Goal: Task Accomplishment & Management: Manage account settings

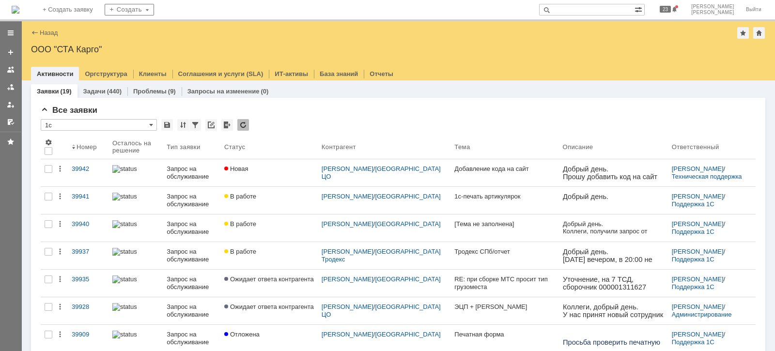
drag, startPoint x: 12, startPoint y: 85, endPoint x: 19, endPoint y: 91, distance: 10.0
click at [11, 85] on div at bounding box center [11, 87] width 8 height 8
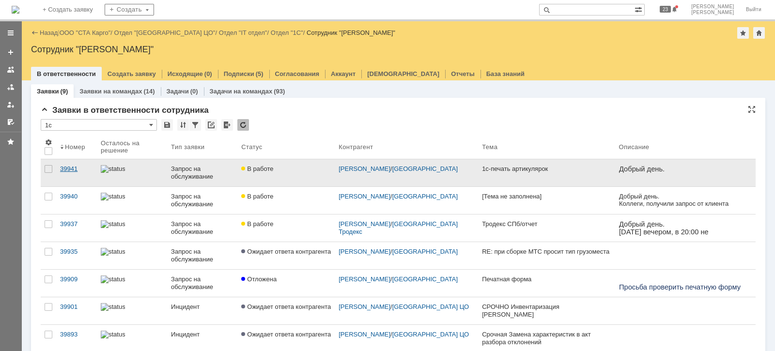
click at [69, 167] on div "39941" at bounding box center [76, 169] width 33 height 8
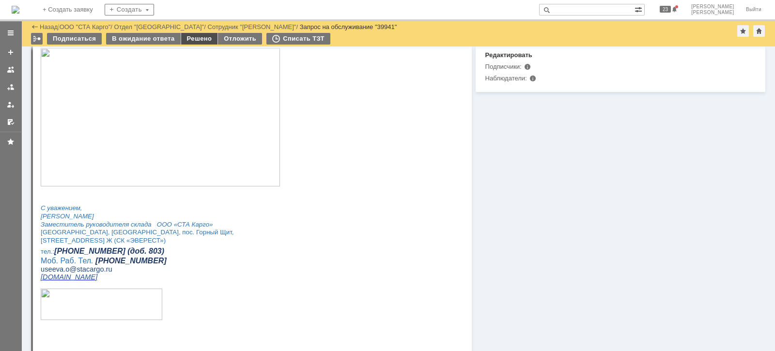
click at [194, 36] on div "Решено" at bounding box center [199, 39] width 37 height 12
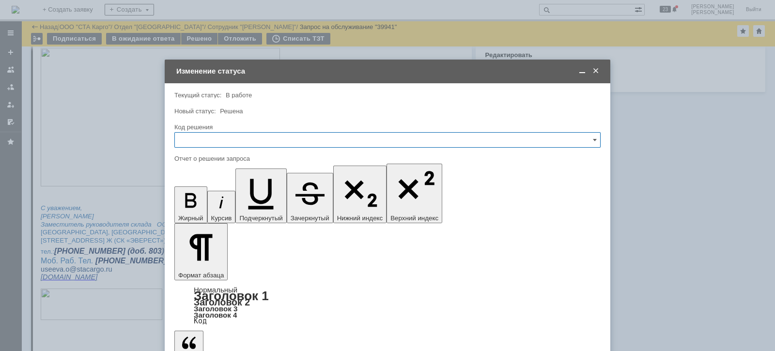
click at [237, 140] on input "text" at bounding box center [387, 139] width 426 height 15
click at [217, 266] on span "Решено" at bounding box center [388, 270] width 414 height 8
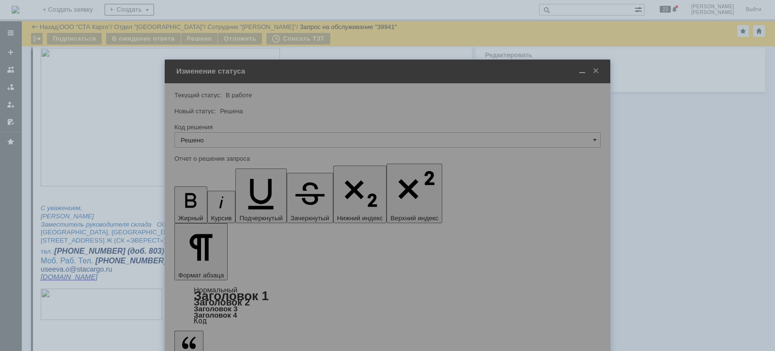
type input "Решено"
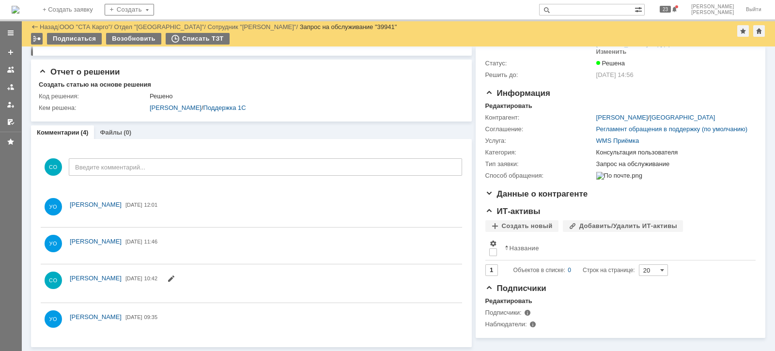
click at [15, 83] on link at bounding box center [10, 86] width 15 height 15
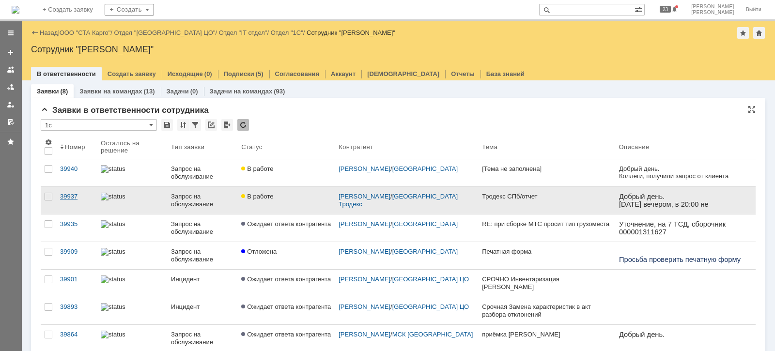
click at [66, 196] on div "39937" at bounding box center [76, 197] width 33 height 8
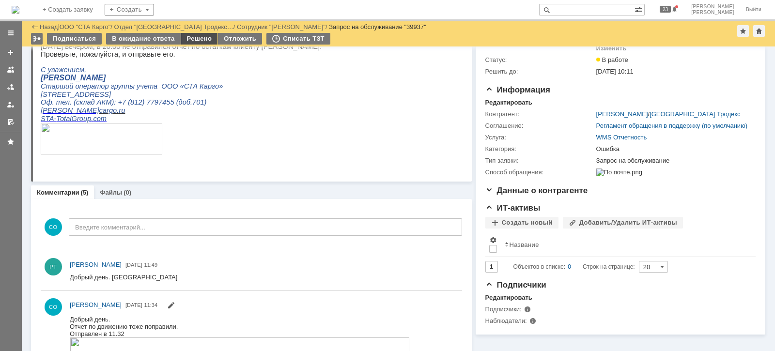
drag, startPoint x: 191, startPoint y: 39, endPoint x: 156, endPoint y: 28, distance: 36.5
click at [191, 39] on div "Решено" at bounding box center [199, 39] width 37 height 12
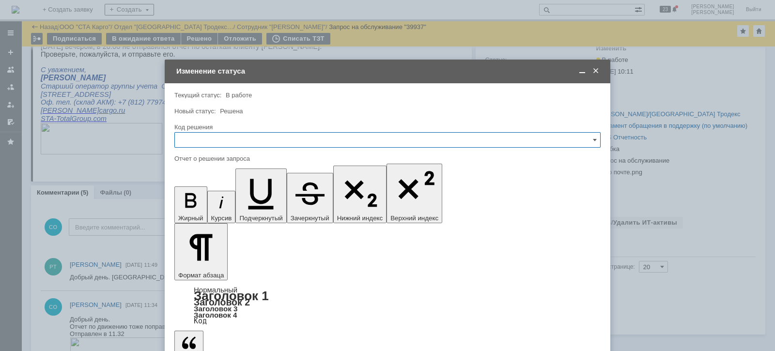
click at [211, 144] on input "text" at bounding box center [387, 139] width 426 height 15
click at [198, 270] on span "Решено" at bounding box center [388, 270] width 414 height 8
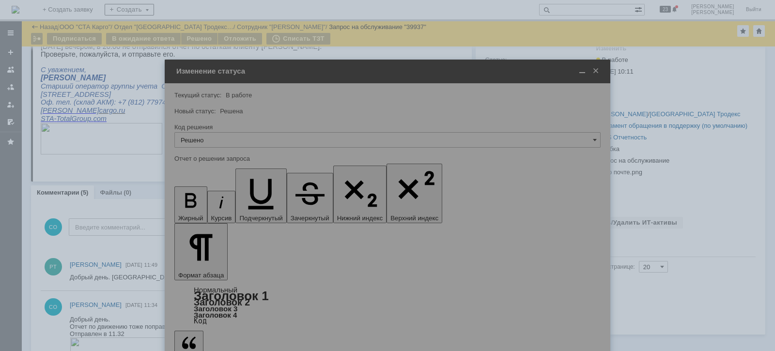
type input "Решено"
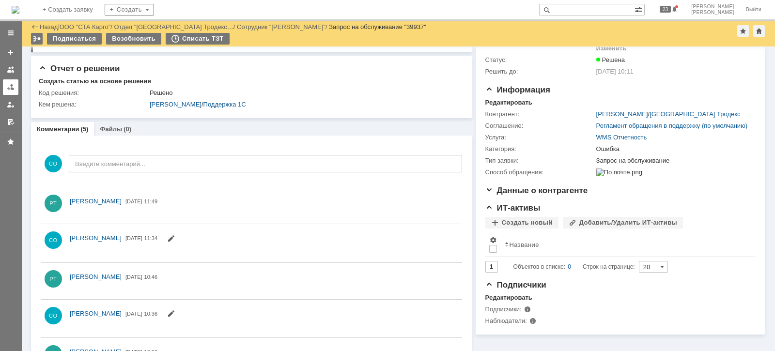
click at [9, 84] on div at bounding box center [11, 87] width 8 height 8
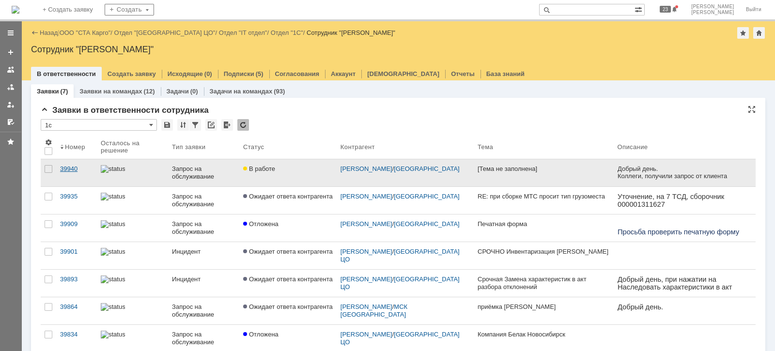
click at [76, 167] on div "39940" at bounding box center [76, 169] width 33 height 8
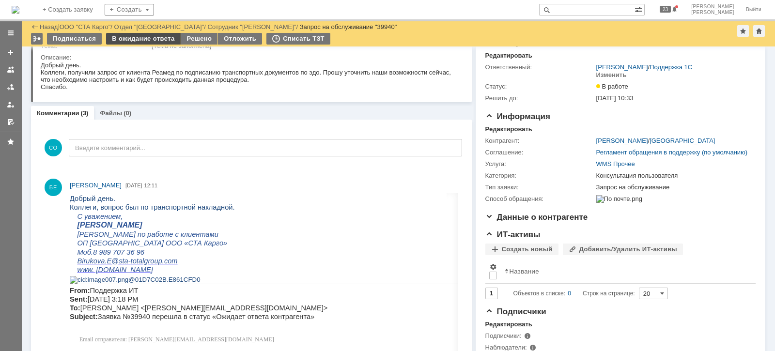
click at [148, 38] on div "В ожидание ответа" at bounding box center [143, 39] width 74 height 12
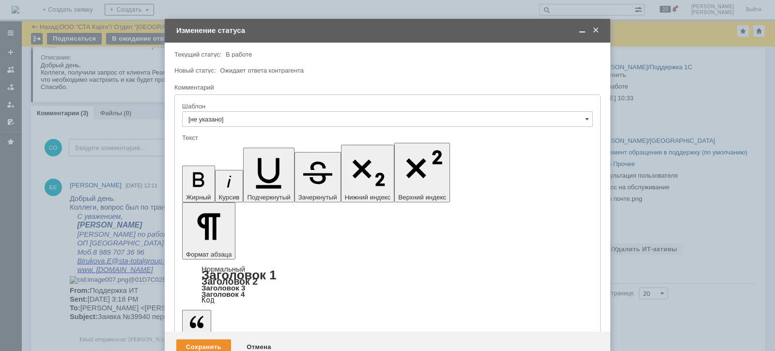
click at [218, 339] on div "Сохранить" at bounding box center [203, 346] width 55 height 15
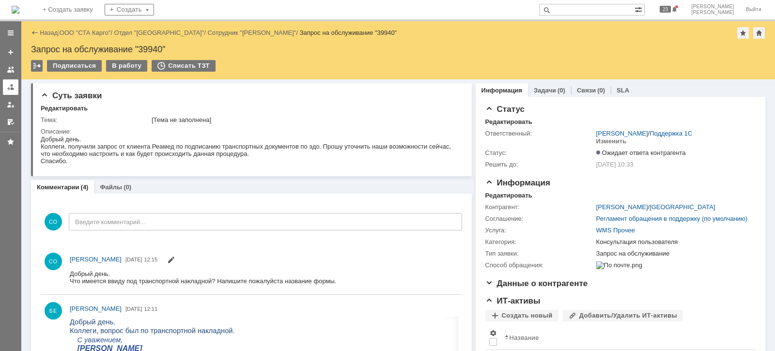
click at [3, 83] on link at bounding box center [10, 86] width 15 height 15
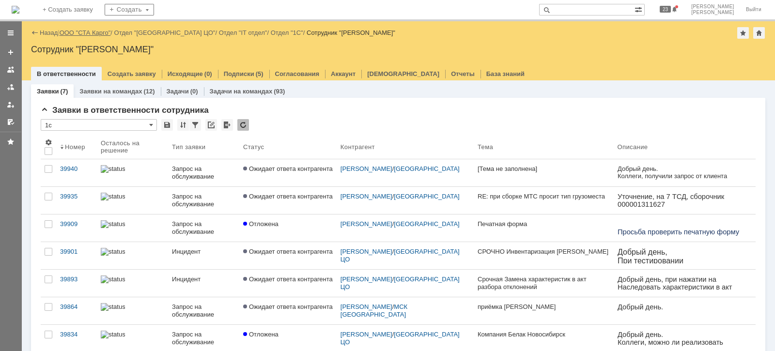
click at [95, 29] on link "ООО "СТА Карго"" at bounding box center [85, 32] width 51 height 7
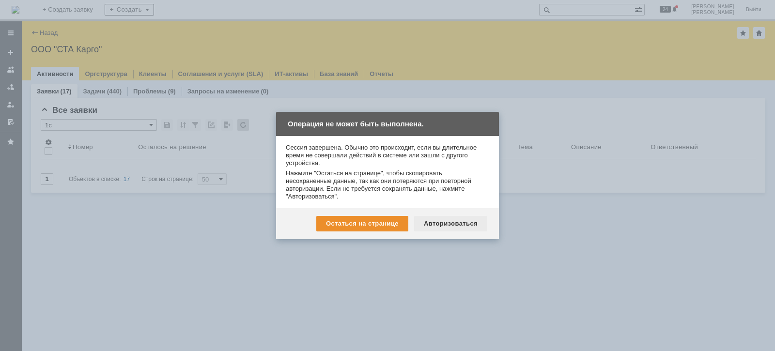
click at [441, 226] on div "Авторизоваться" at bounding box center [450, 223] width 73 height 15
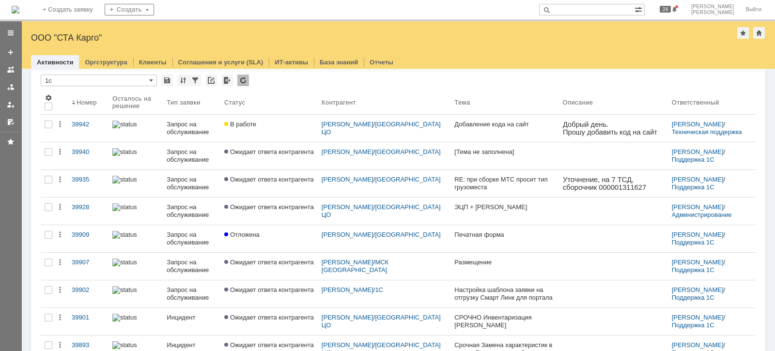
scroll to position [60, 0]
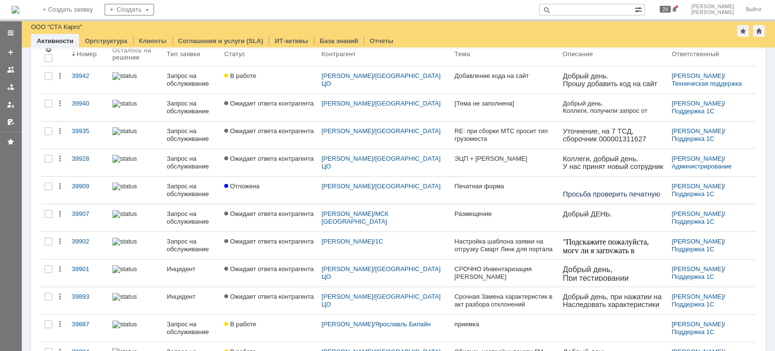
click at [4, 85] on link at bounding box center [10, 86] width 15 height 15
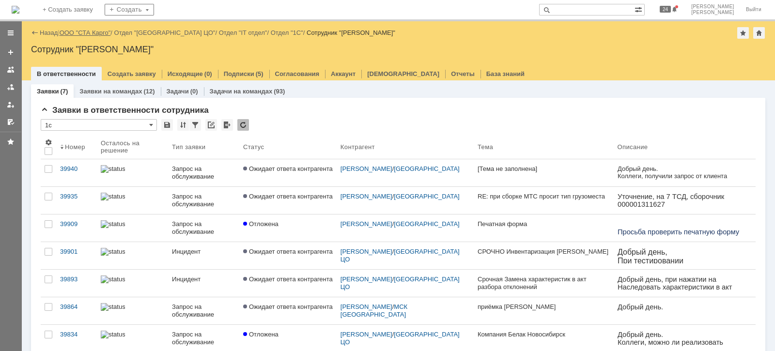
click at [88, 31] on link "ООО "СТА Карго"" at bounding box center [85, 32] width 51 height 7
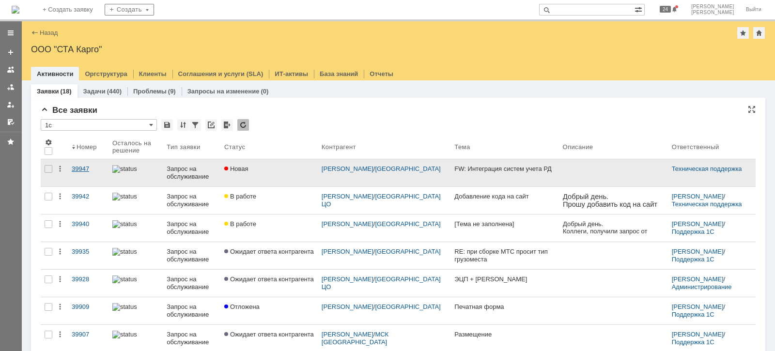
click at [84, 170] on div "39947" at bounding box center [88, 169] width 33 height 8
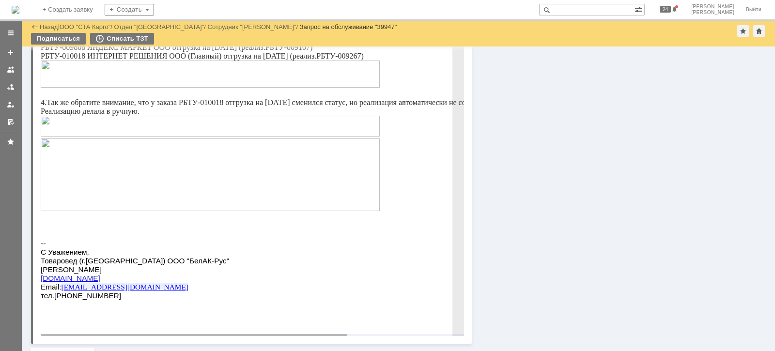
scroll to position [484, 0]
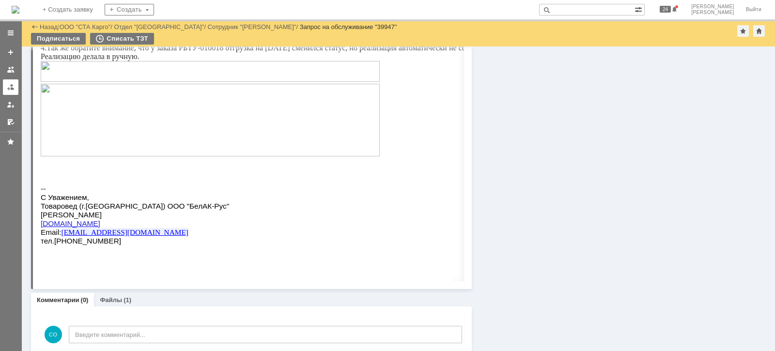
click at [11, 90] on div at bounding box center [11, 87] width 8 height 8
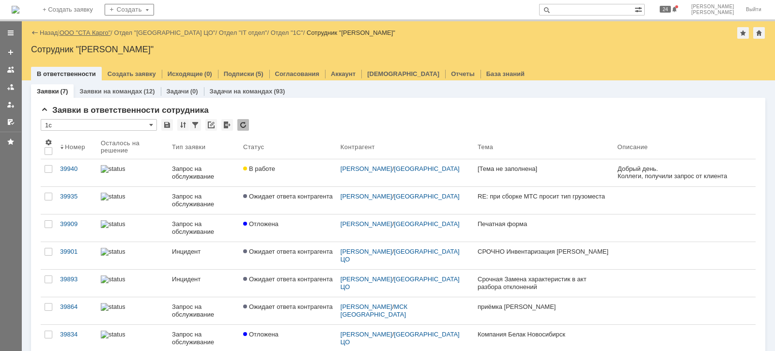
click at [82, 36] on link "ООО "СТА Карго"" at bounding box center [85, 32] width 51 height 7
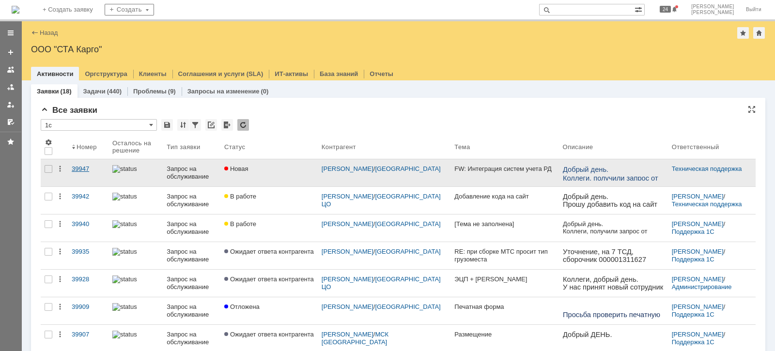
click at [85, 168] on div "39947" at bounding box center [88, 169] width 33 height 8
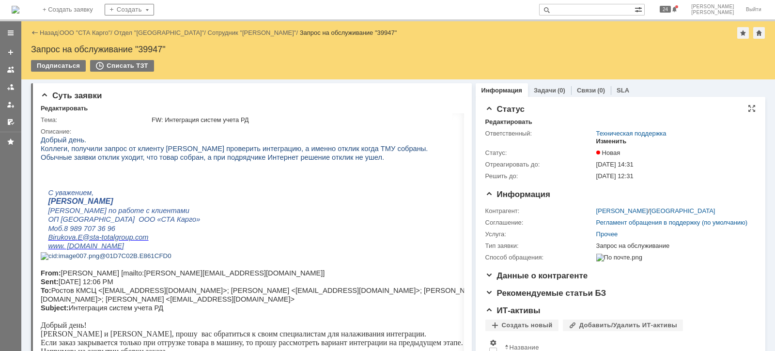
click at [612, 142] on div "Изменить" at bounding box center [611, 142] width 31 height 8
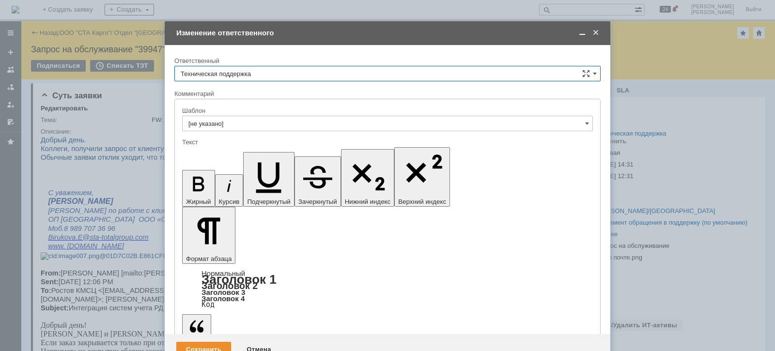
click at [259, 70] on input "Техническая поддержка" at bounding box center [387, 73] width 426 height 15
click at [244, 120] on span "[PERSON_NAME]" at bounding box center [388, 124] width 414 height 8
type input "[PERSON_NAME]"
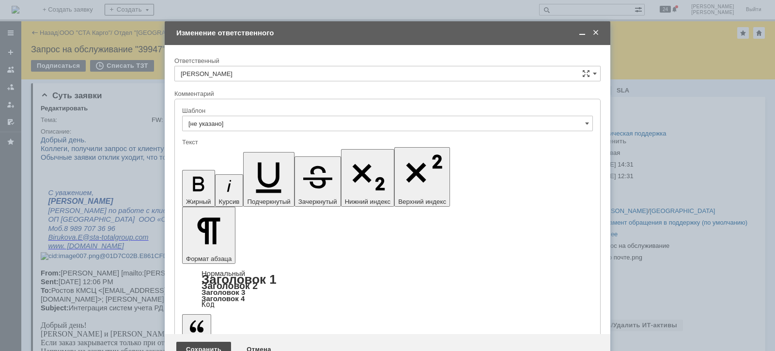
click at [201, 342] on div "Сохранить" at bounding box center [203, 349] width 55 height 15
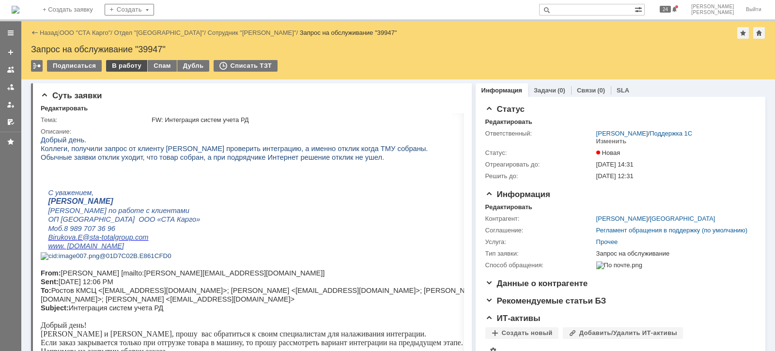
click at [130, 68] on div "В работу" at bounding box center [126, 66] width 41 height 12
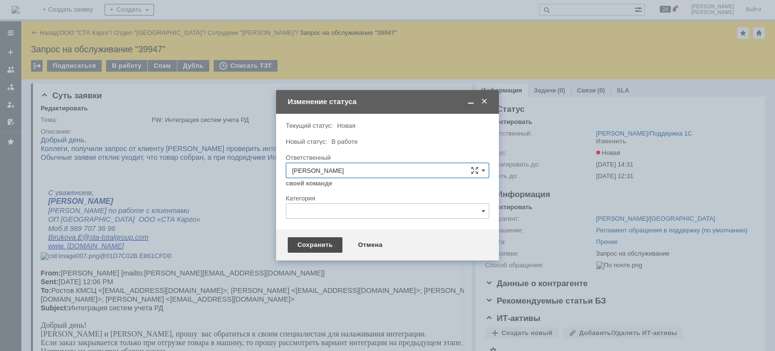
click at [317, 247] on div "Сохранить" at bounding box center [315, 244] width 55 height 15
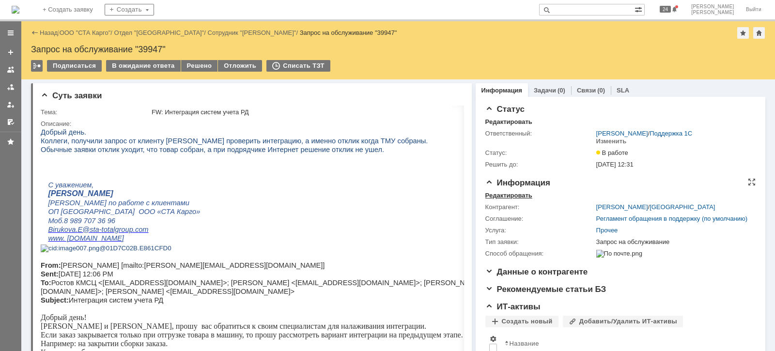
click at [493, 196] on div "Редактировать" at bounding box center [508, 196] width 47 height 8
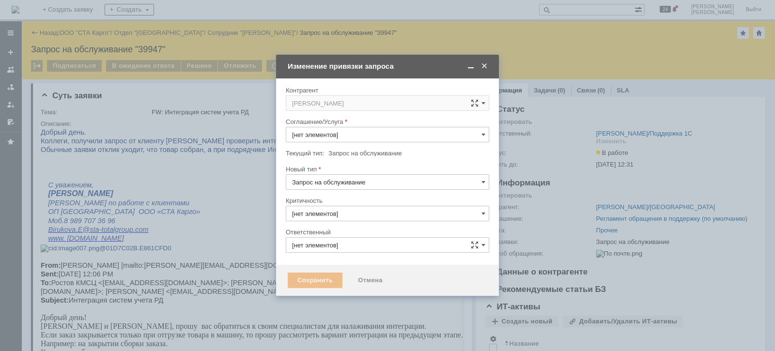
type input "3. Низкая"
type input "[PERSON_NAME]"
type input "Прочее"
type input "[не указано]"
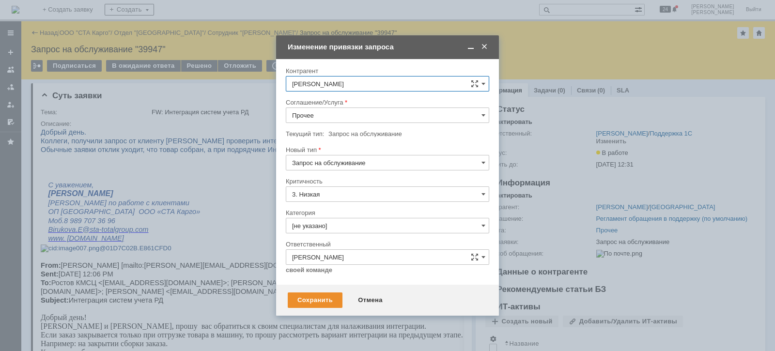
click at [324, 113] on input "Прочее" at bounding box center [387, 115] width 203 height 15
click at [377, 177] on span "WMS Обмены" at bounding box center [387, 175] width 191 height 8
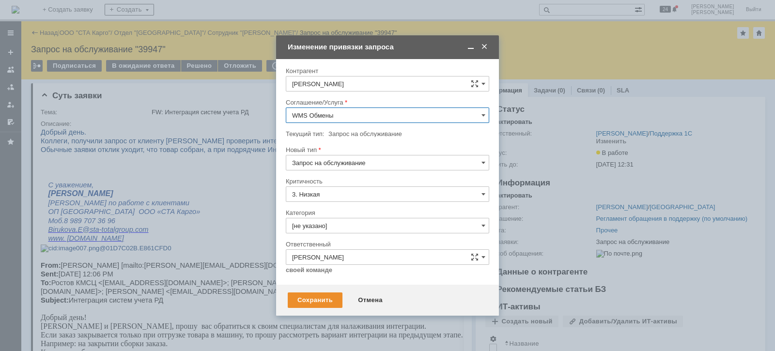
type input "WMS Обмены"
click at [303, 307] on div "Сохранить" at bounding box center [315, 300] width 55 height 15
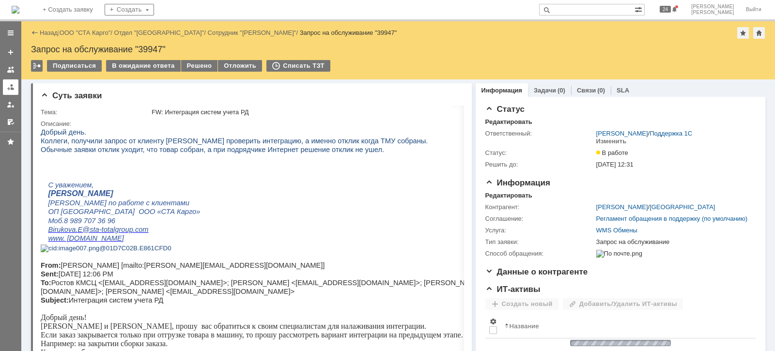
click at [9, 92] on link at bounding box center [10, 86] width 15 height 15
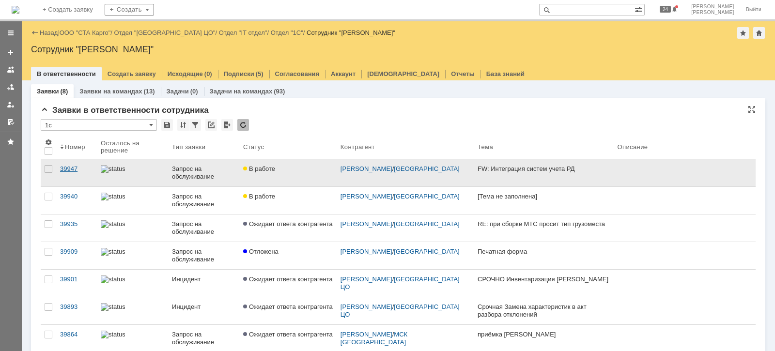
click at [73, 168] on div "39947" at bounding box center [76, 169] width 33 height 8
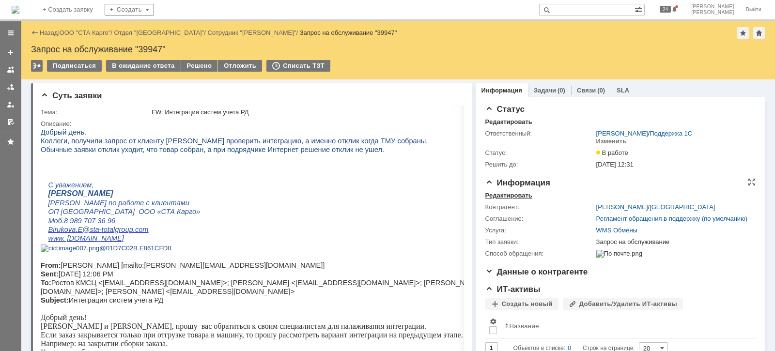
click at [514, 193] on div "Редактировать" at bounding box center [508, 196] width 47 height 8
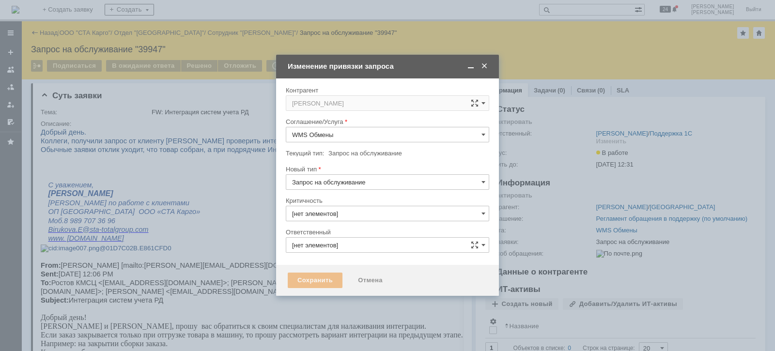
type input "3. Низкая"
type input "[PERSON_NAME]"
type input "[не указано]"
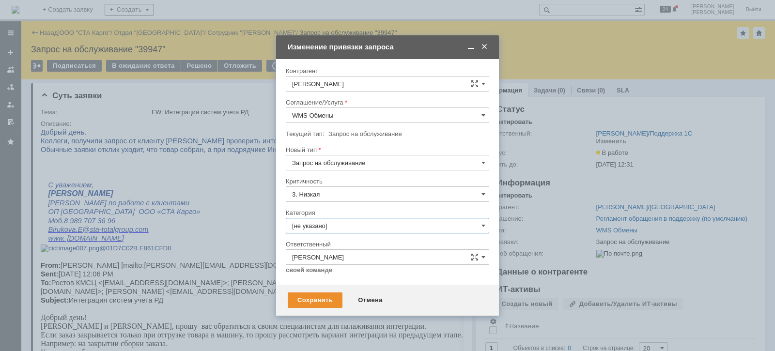
click at [337, 220] on input "[не указано]" at bounding box center [387, 225] width 203 height 15
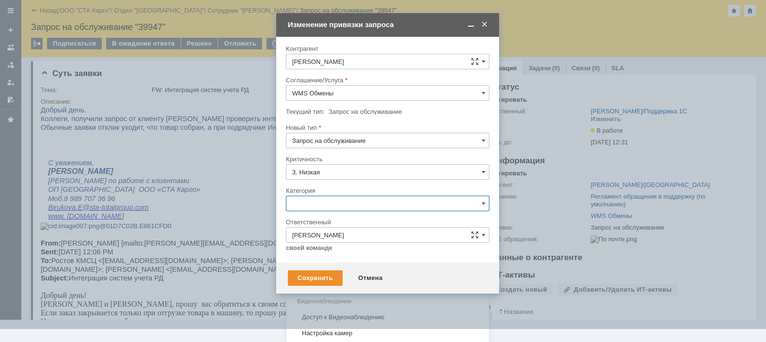
click at [356, 266] on span "Консультация пользователя" at bounding box center [387, 269] width 191 height 8
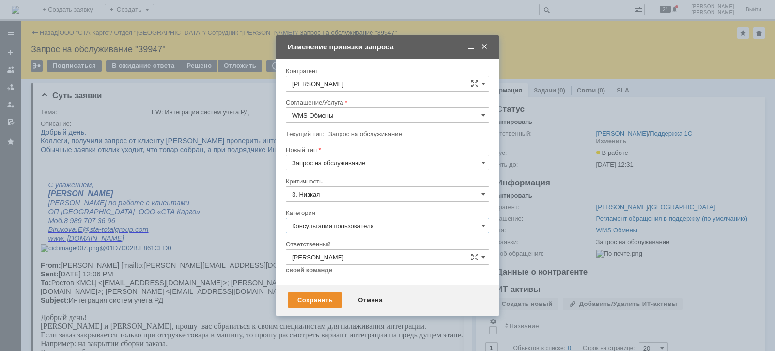
type input "Консультация пользователя"
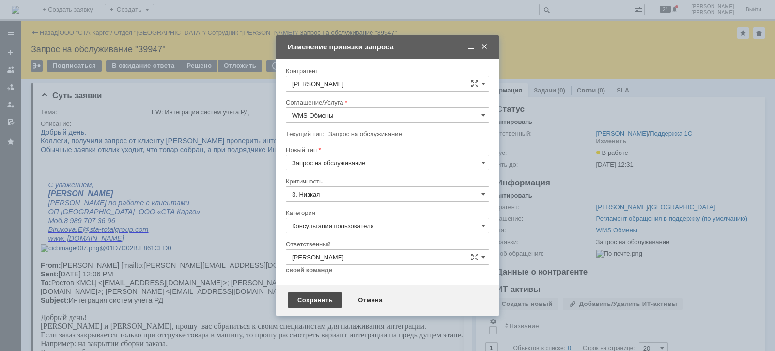
click at [330, 295] on div "Сохранить" at bounding box center [315, 300] width 55 height 15
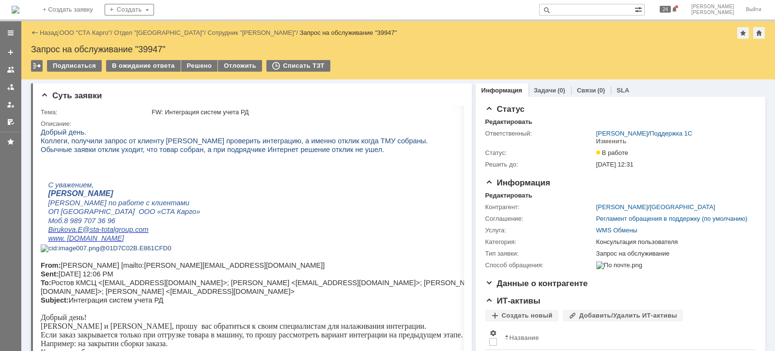
click at [6, 88] on link at bounding box center [10, 86] width 15 height 15
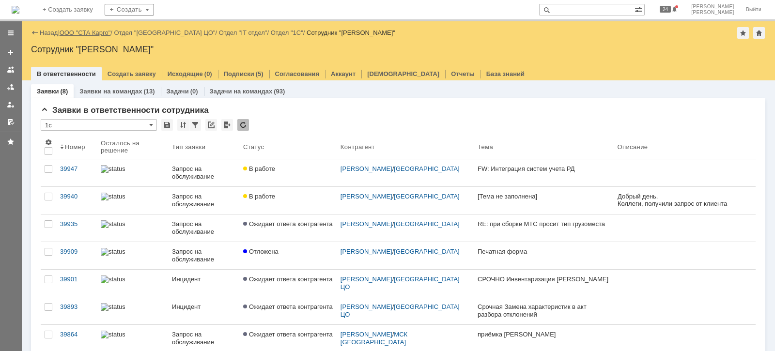
click at [78, 31] on link "ООО "СТА Карго"" at bounding box center [85, 32] width 51 height 7
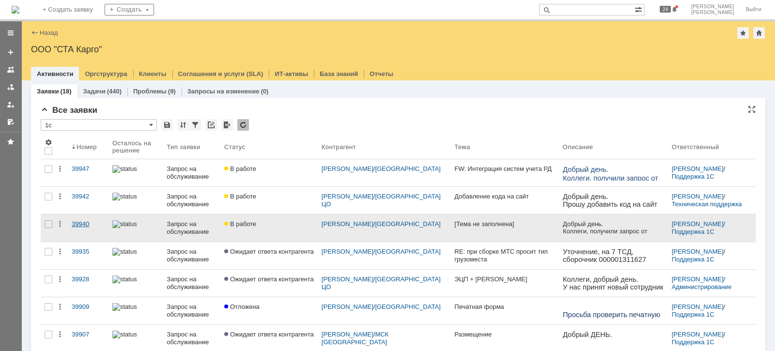
click at [84, 225] on div "39940" at bounding box center [88, 224] width 33 height 8
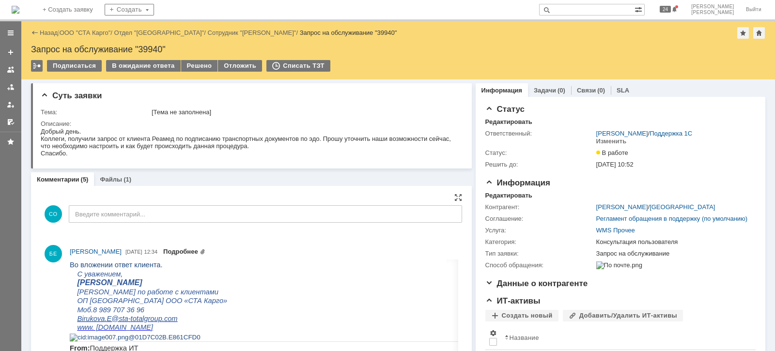
click at [194, 249] on link "Подробнее" at bounding box center [184, 251] width 42 height 7
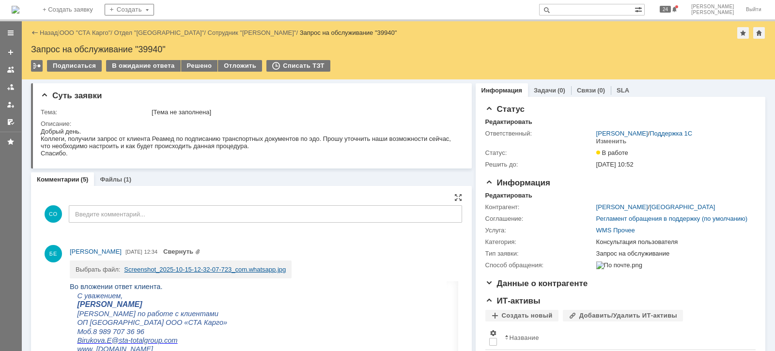
click at [240, 268] on link "Screenshot_2025-10-15-12-32-07-723_com.whatsapp.jpg" at bounding box center [205, 269] width 162 height 7
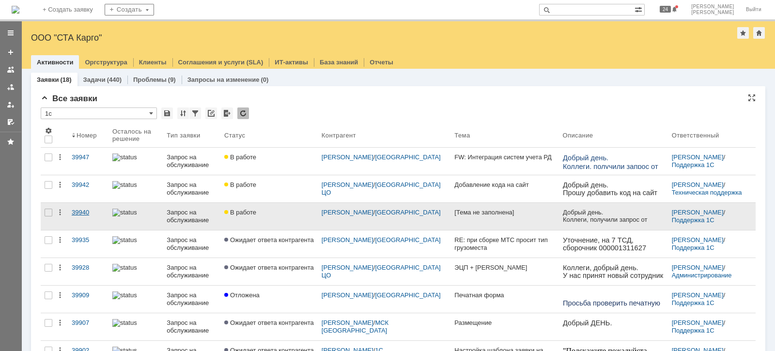
click at [78, 212] on div "39940" at bounding box center [88, 213] width 33 height 8
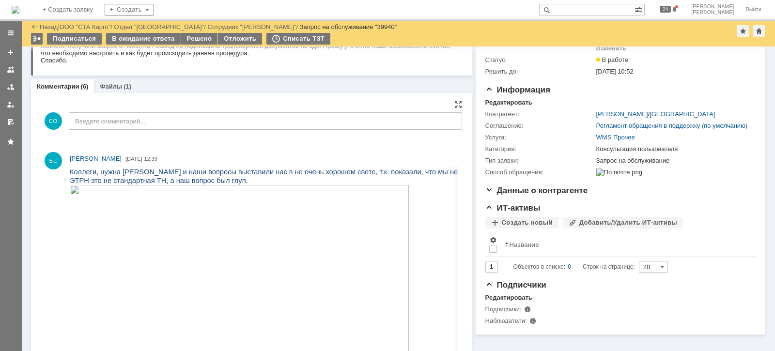
scroll to position [15, 0]
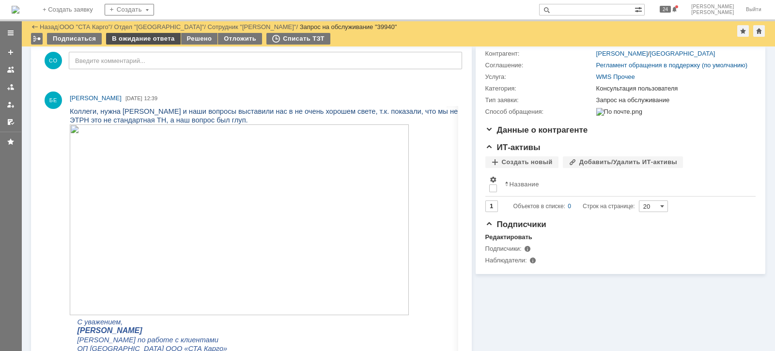
click at [154, 39] on div "В ожидание ответа" at bounding box center [143, 39] width 74 height 12
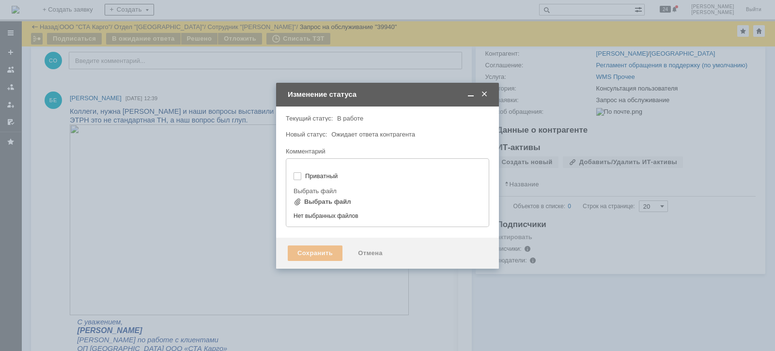
type input "[не указано]"
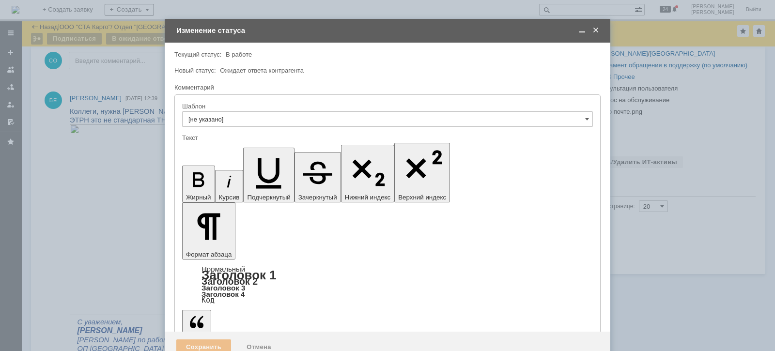
scroll to position [0, 0]
drag, startPoint x: 231, startPoint y: 2681, endPoint x: 225, endPoint y: 2675, distance: 8.9
drag, startPoint x: 209, startPoint y: 2669, endPoint x: 213, endPoint y: 2681, distance: 12.3
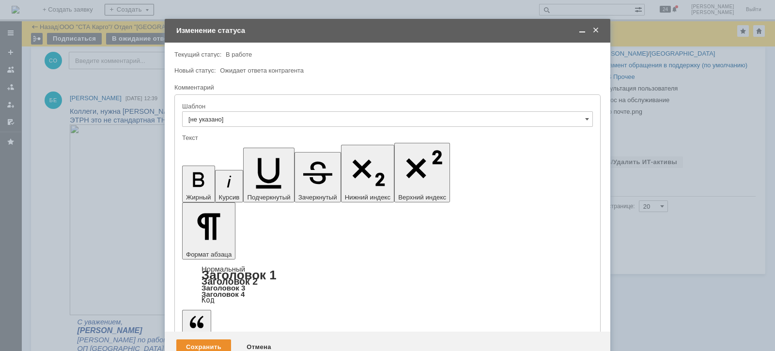
drag, startPoint x: 192, startPoint y: 2680, endPoint x: 194, endPoint y: 2684, distance: 5.0
click at [203, 339] on div "Сохранить" at bounding box center [203, 346] width 55 height 15
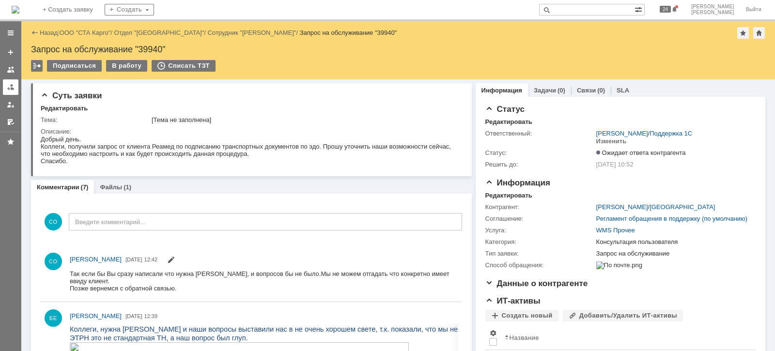
click at [9, 87] on div at bounding box center [11, 87] width 8 height 8
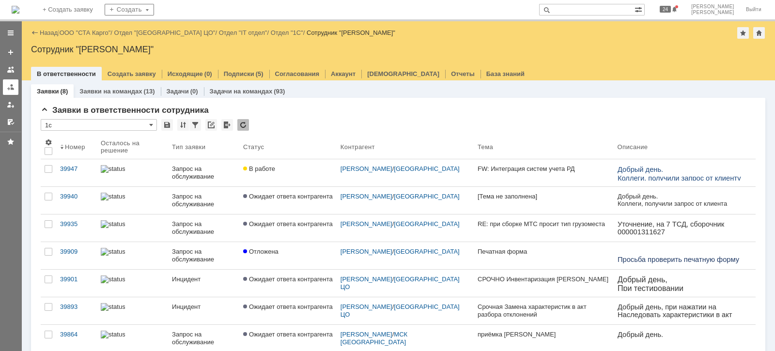
click at [10, 92] on link at bounding box center [10, 86] width 15 height 15
click at [11, 90] on div at bounding box center [11, 87] width 8 height 8
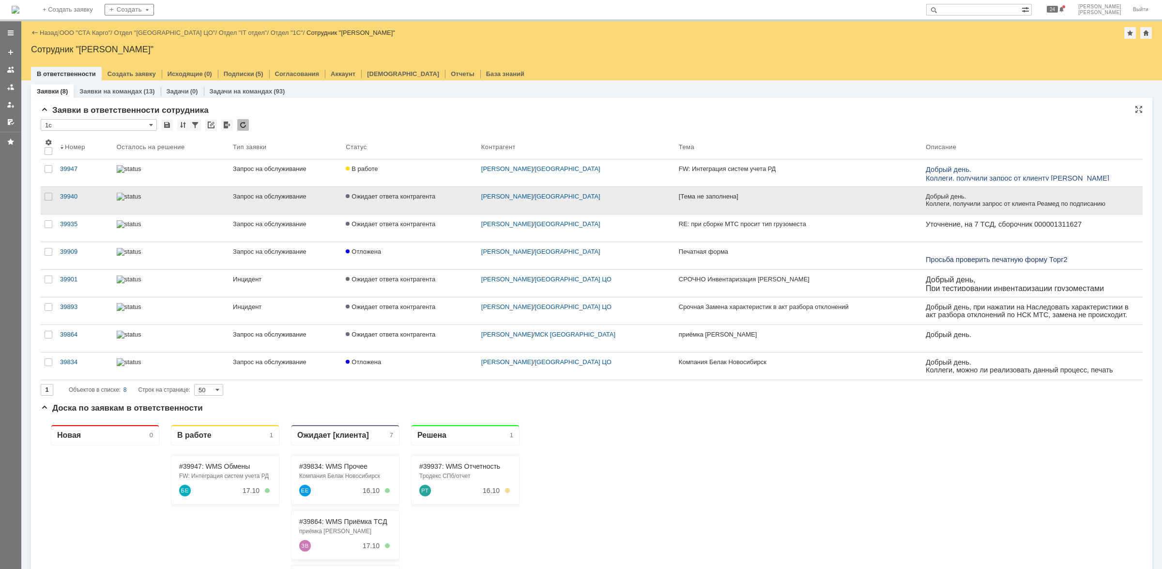
click at [385, 209] on link "Ожидает ответа контрагента" at bounding box center [410, 200] width 136 height 27
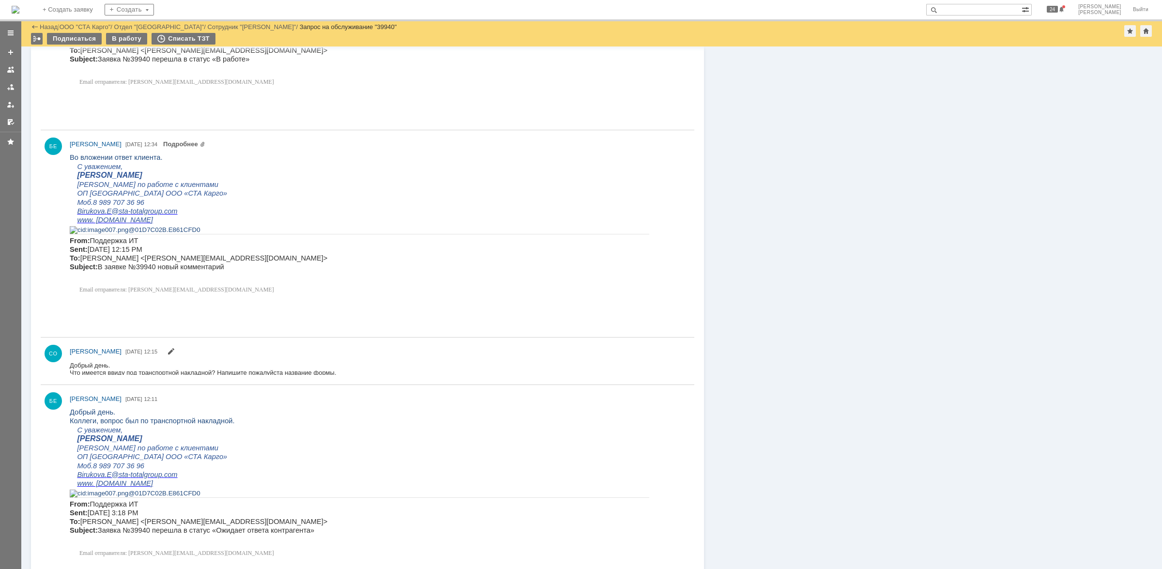
scroll to position [409, 0]
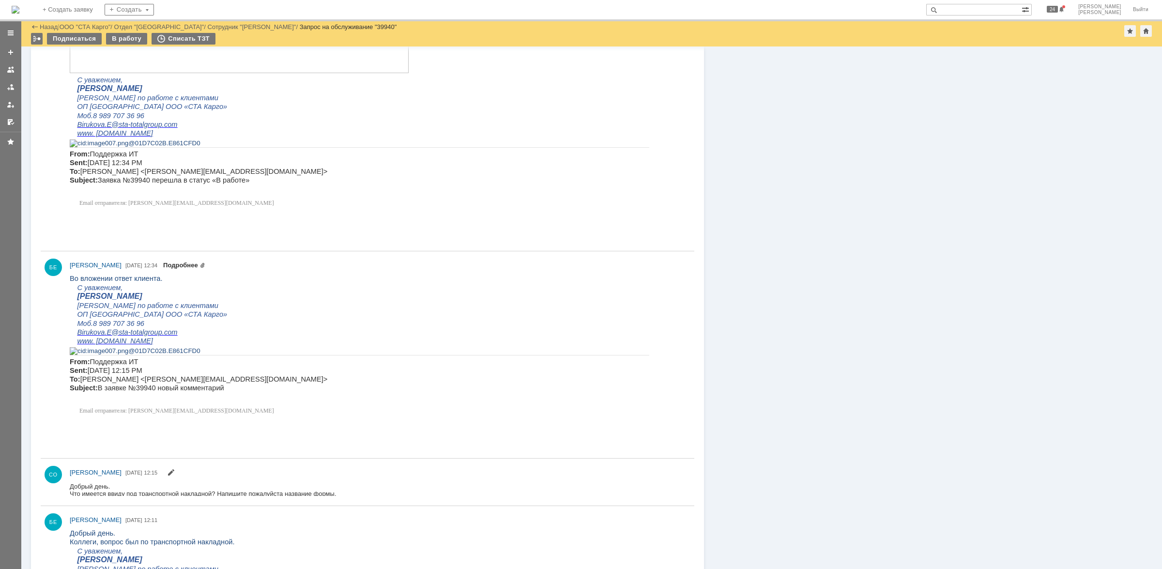
click at [189, 265] on link "Подробнее" at bounding box center [184, 265] width 42 height 7
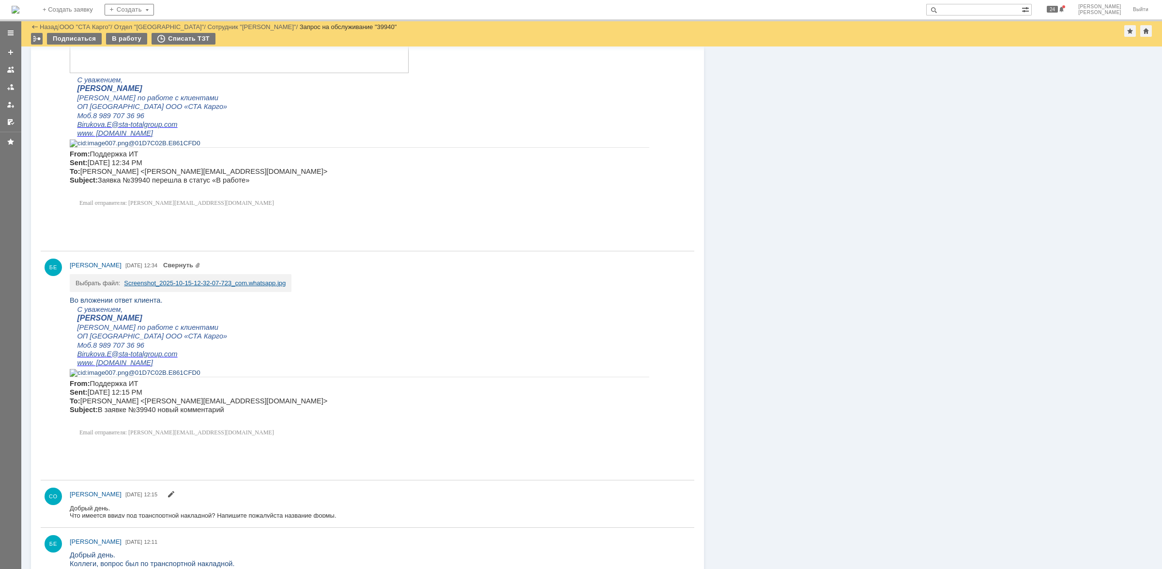
click at [194, 282] on link "Screenshot_2025-10-15-12-32-07-723_com.whatsapp.jpg" at bounding box center [205, 282] width 162 height 7
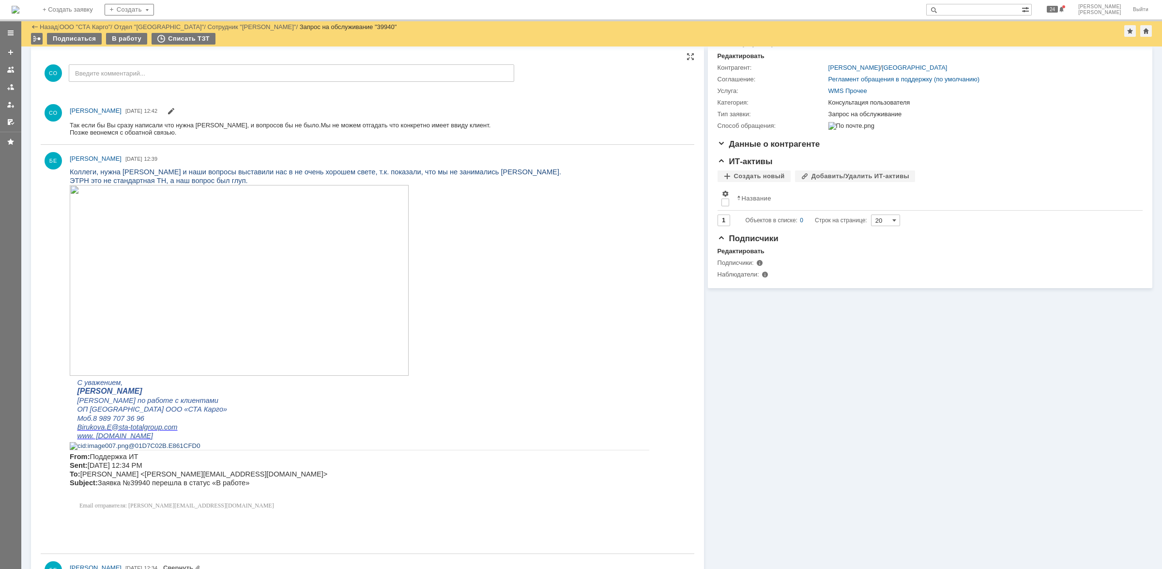
scroll to position [0, 0]
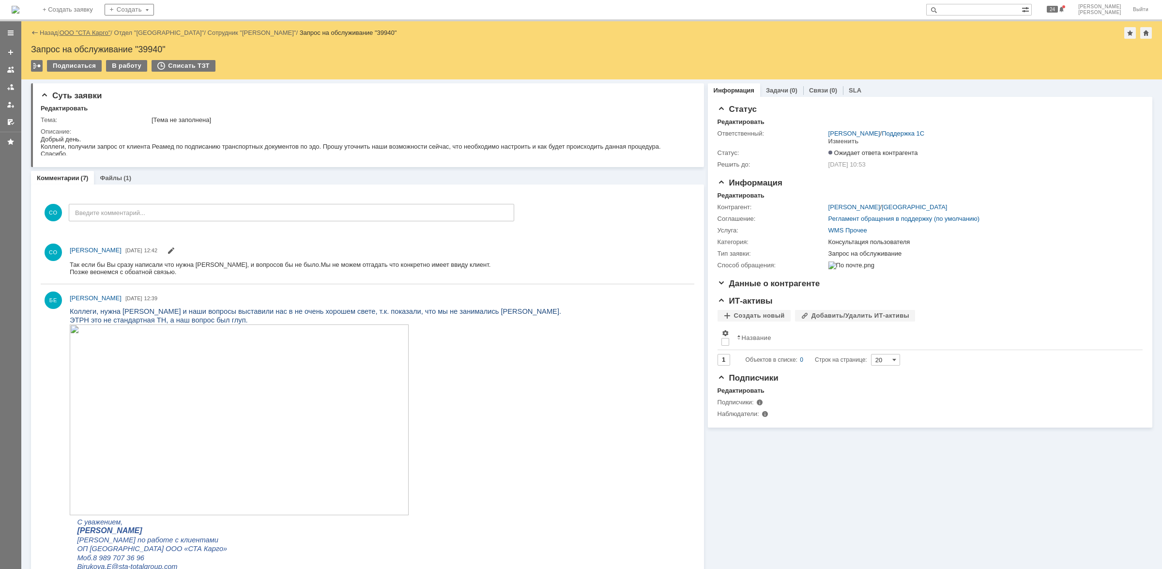
click at [102, 31] on link "ООО "СТА Карго"" at bounding box center [85, 32] width 51 height 7
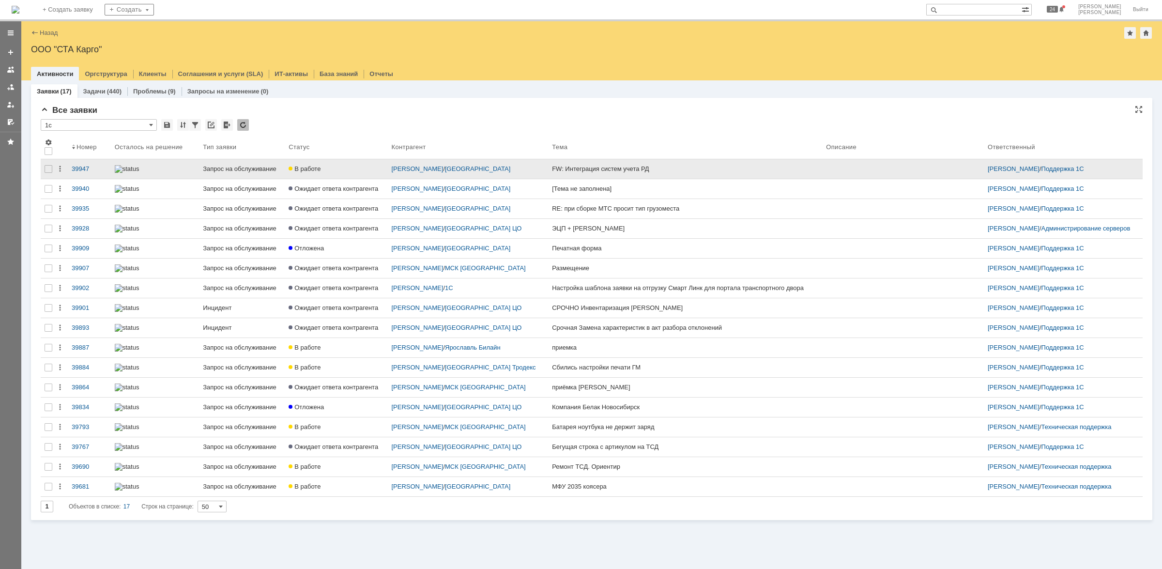
click at [216, 173] on link "Запрос на обслуживание" at bounding box center [242, 168] width 86 height 19
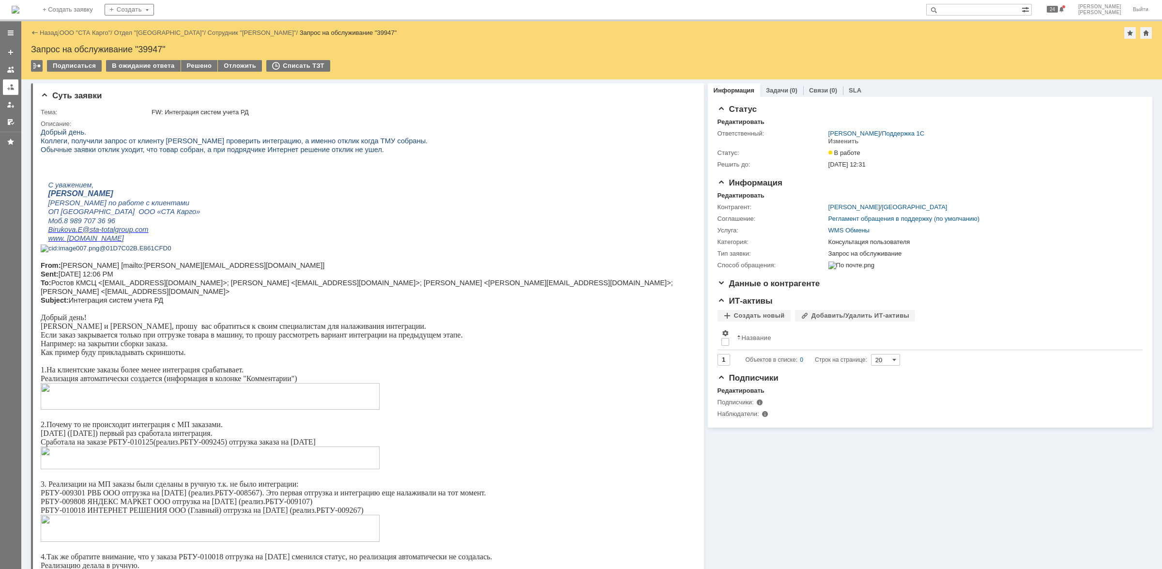
click at [10, 90] on div at bounding box center [11, 87] width 8 height 8
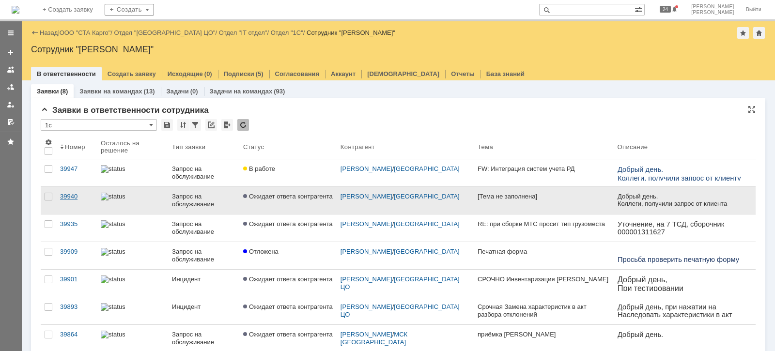
click at [70, 199] on div "39940" at bounding box center [76, 197] width 33 height 8
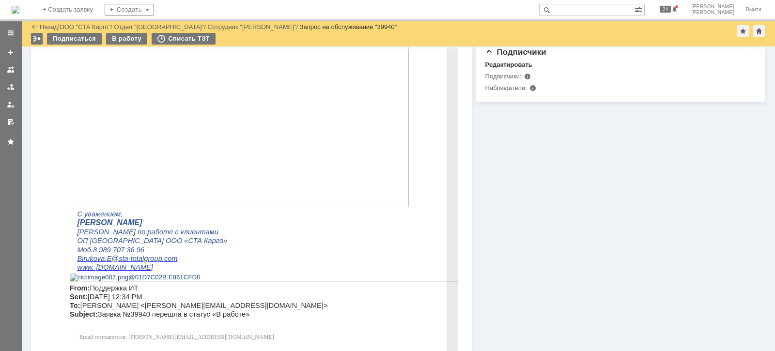
scroll to position [242, 0]
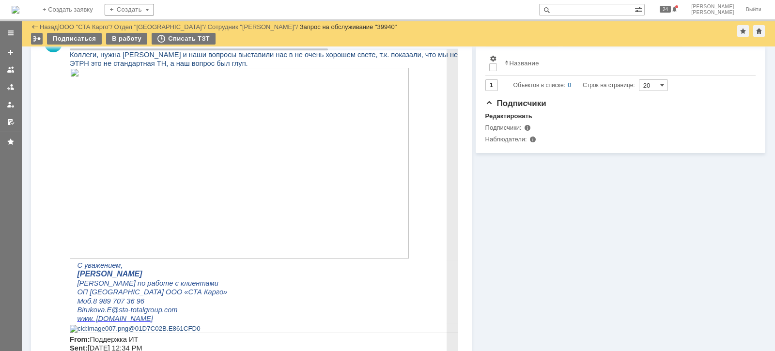
click at [298, 193] on img at bounding box center [239, 162] width 339 height 191
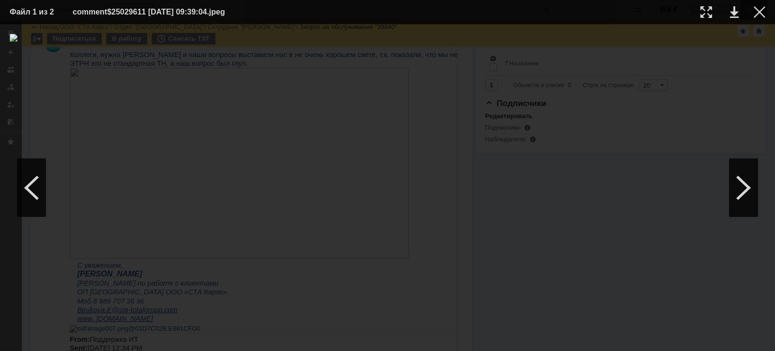
click at [758, 10] on div at bounding box center [760, 12] width 12 height 12
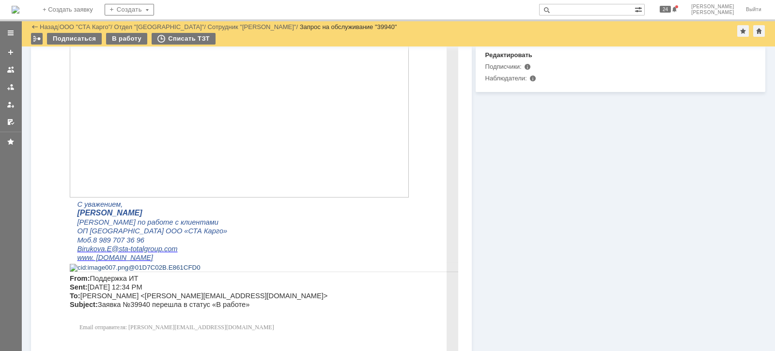
scroll to position [121, 0]
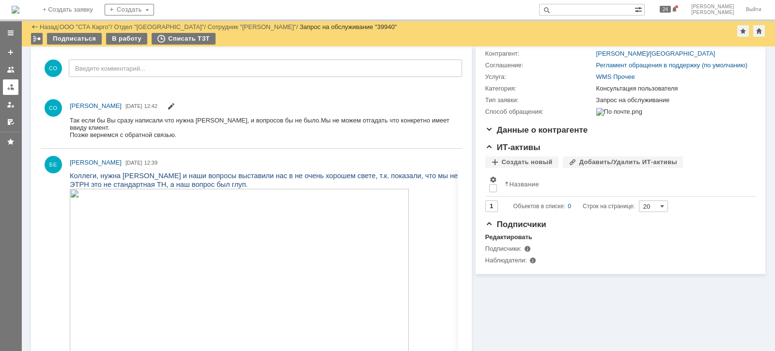
click at [12, 83] on div at bounding box center [11, 87] width 8 height 8
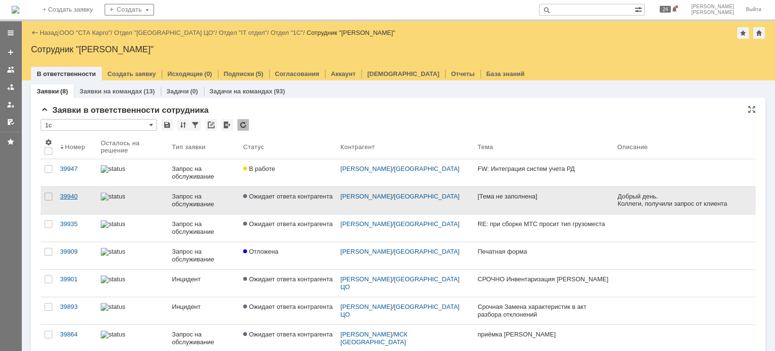
click at [75, 194] on div "39940" at bounding box center [76, 197] width 33 height 8
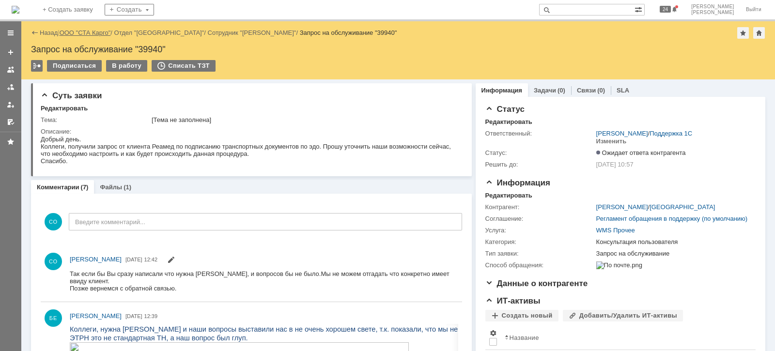
click at [97, 30] on link "ООО "СТА Карго"" at bounding box center [85, 32] width 51 height 7
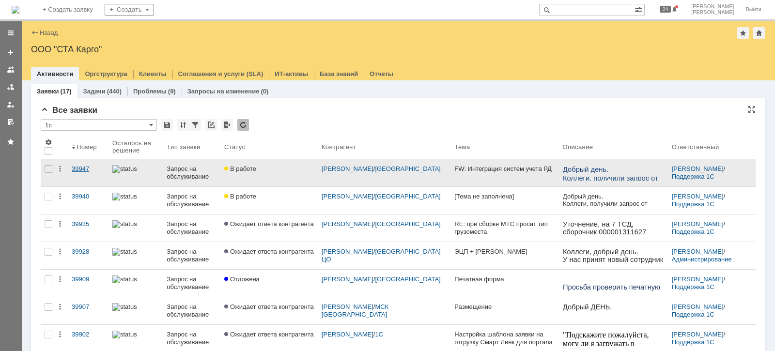
click at [90, 170] on div "39947" at bounding box center [88, 169] width 33 height 8
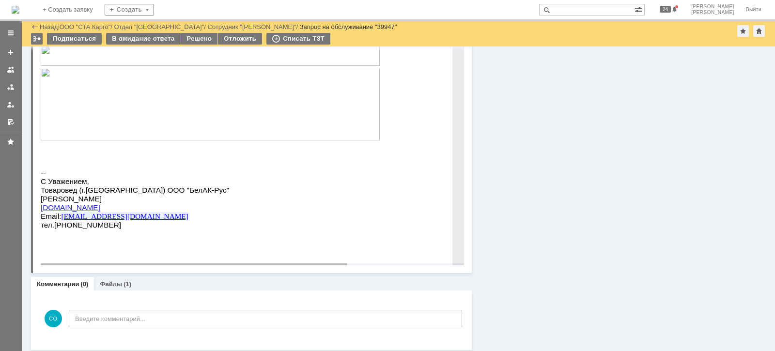
scroll to position [493, 0]
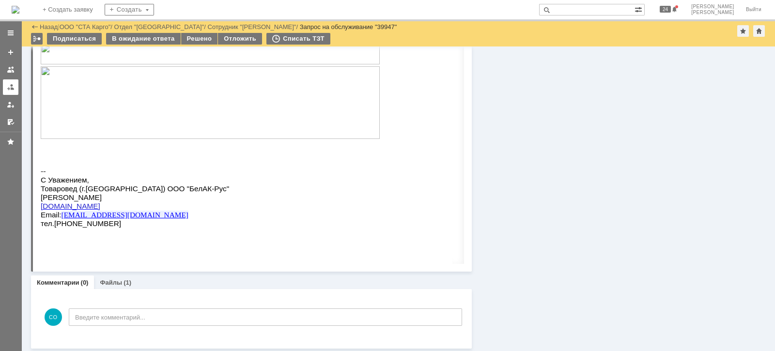
click at [7, 83] on div at bounding box center [11, 87] width 8 height 8
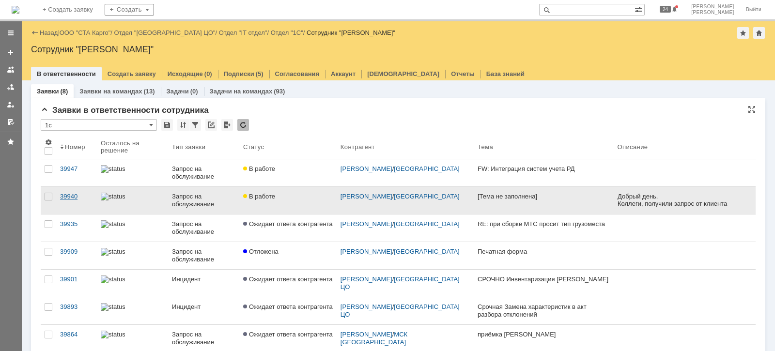
click at [79, 194] on div "39940" at bounding box center [76, 197] width 33 height 8
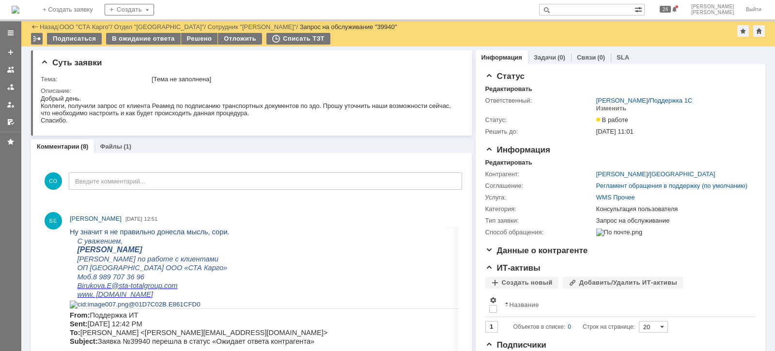
scroll to position [121, 0]
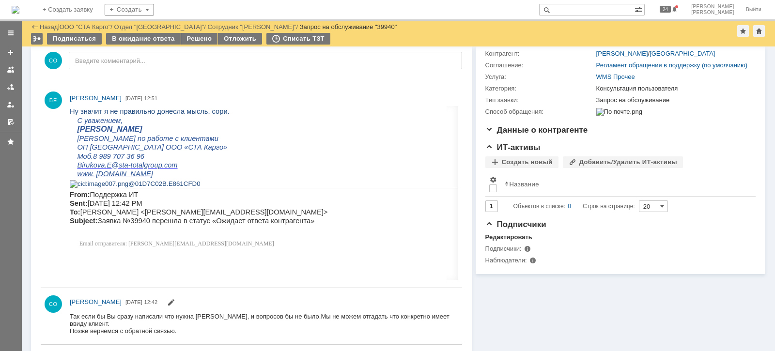
click at [17, 87] on link at bounding box center [10, 86] width 15 height 15
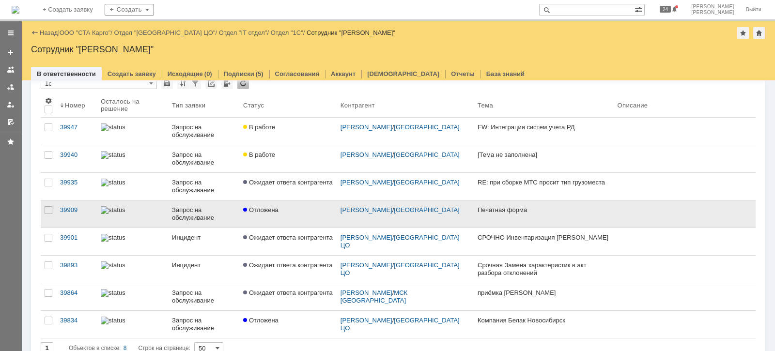
scroll to position [60, 0]
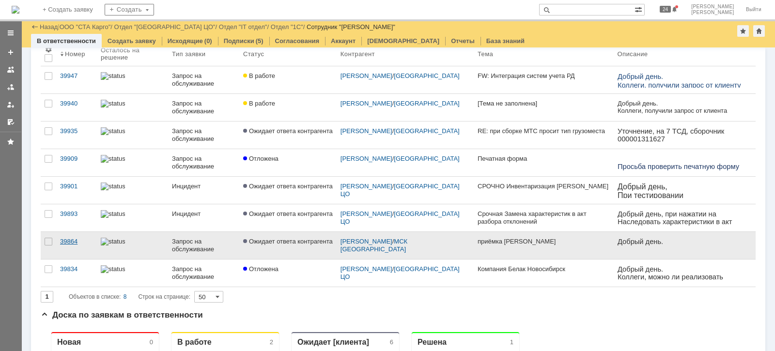
click at [72, 238] on div "39864" at bounding box center [76, 242] width 33 height 8
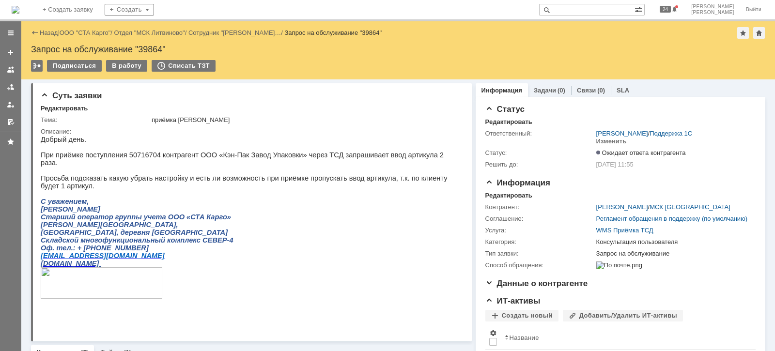
click at [154, 47] on div "Запрос на обслуживание "39864"" at bounding box center [398, 50] width 734 height 10
copy div "39864"
click at [9, 89] on div at bounding box center [11, 87] width 8 height 8
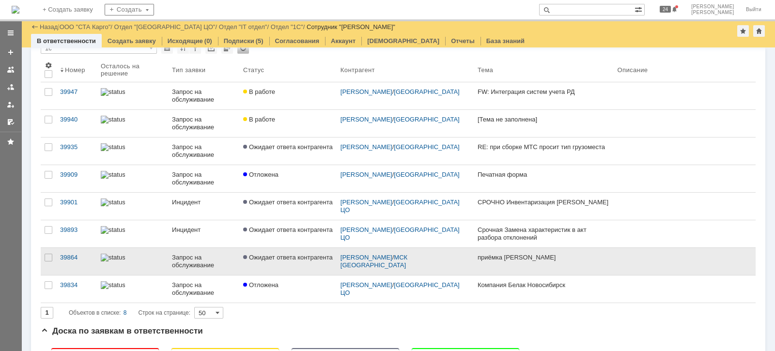
scroll to position [60, 0]
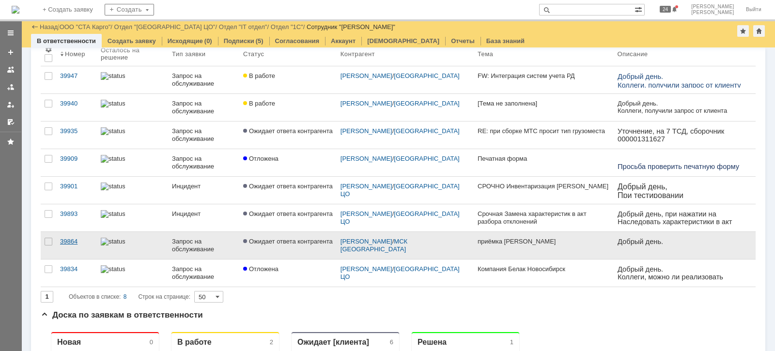
click at [77, 238] on div "39864" at bounding box center [76, 242] width 33 height 8
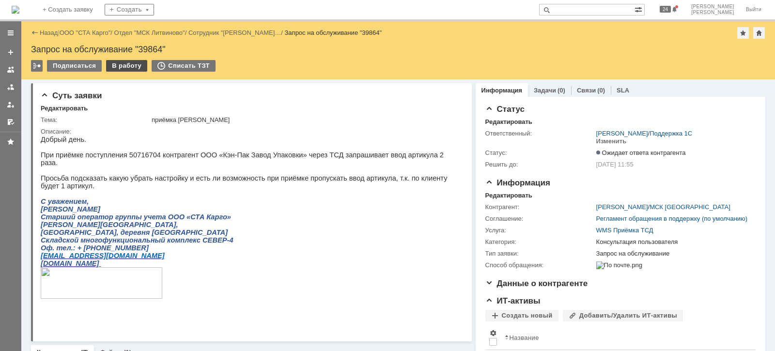
click at [133, 68] on div "В работу" at bounding box center [126, 66] width 41 height 12
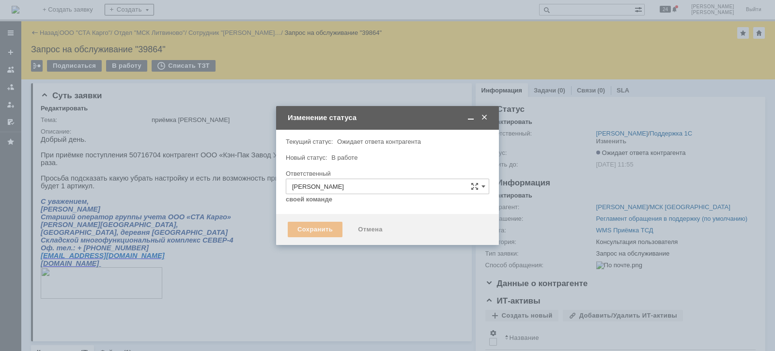
type input "Консультация пользователя"
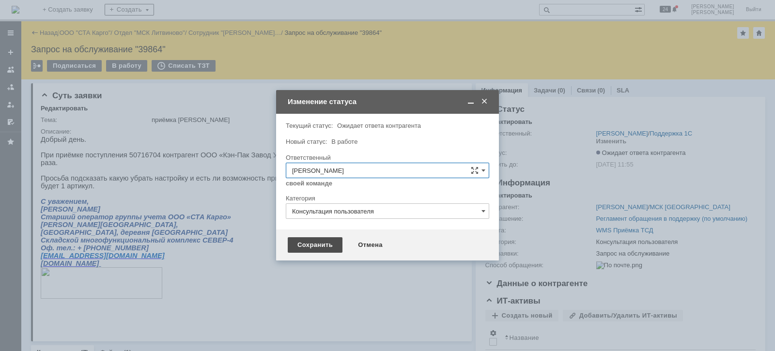
click at [308, 243] on div "Сохранить" at bounding box center [315, 244] width 55 height 15
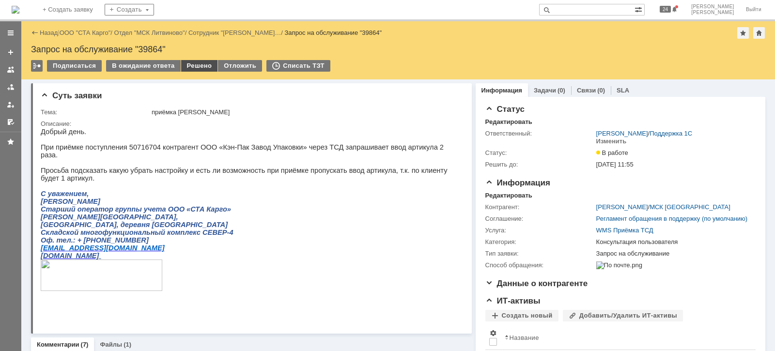
click at [195, 65] on div "Решено" at bounding box center [199, 66] width 37 height 12
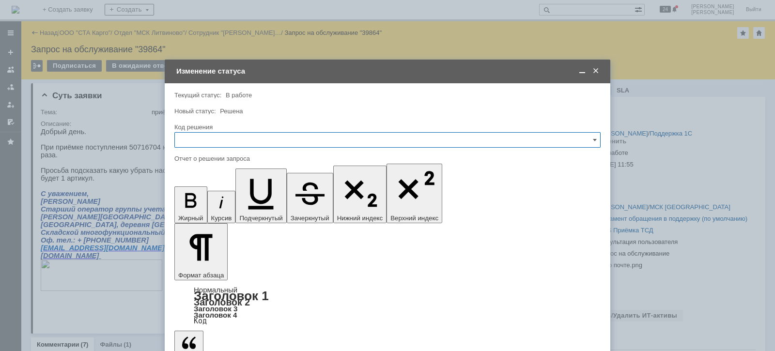
click at [232, 143] on input "text" at bounding box center [387, 139] width 426 height 15
click at [214, 266] on span "Решено" at bounding box center [388, 270] width 414 height 8
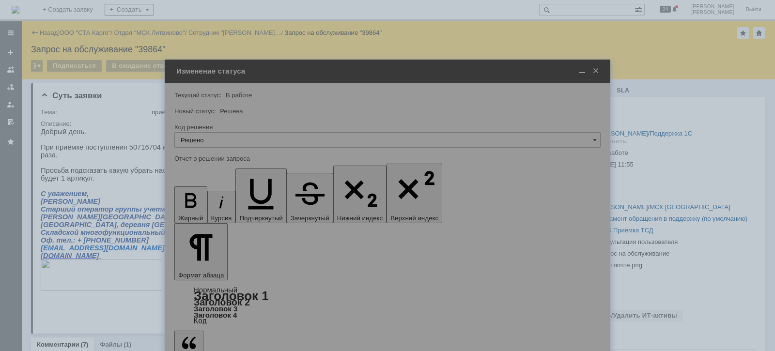
type input "Решено"
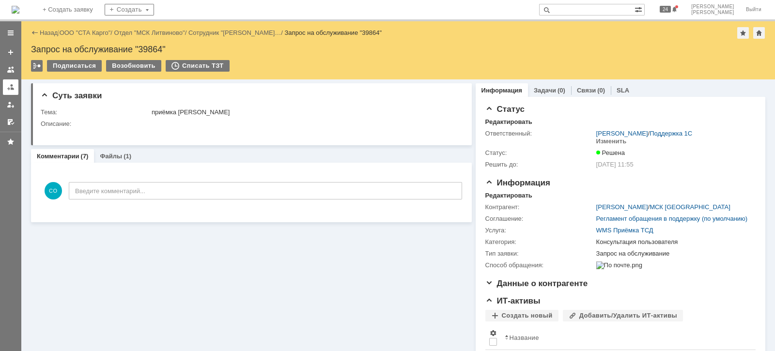
click at [7, 85] on div at bounding box center [11, 87] width 8 height 8
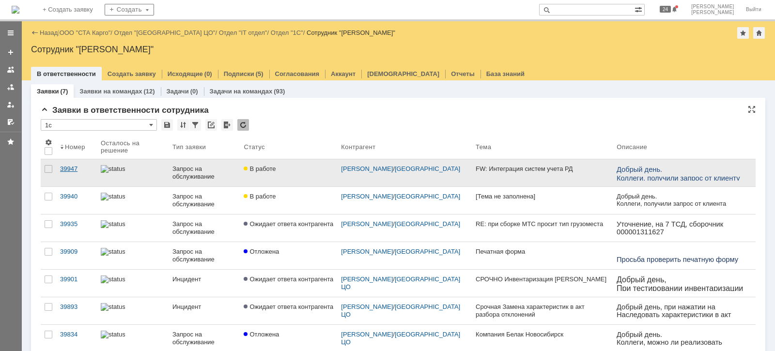
click at [74, 173] on link "39947" at bounding box center [76, 172] width 41 height 27
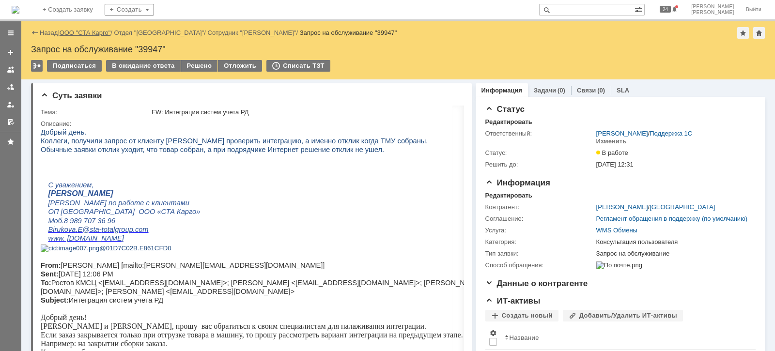
click at [94, 31] on link "ООО "СТА Карго"" at bounding box center [85, 32] width 51 height 7
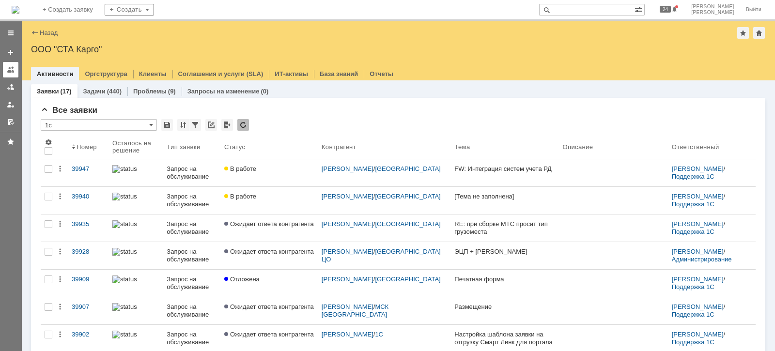
click at [12, 72] on div at bounding box center [11, 70] width 8 height 8
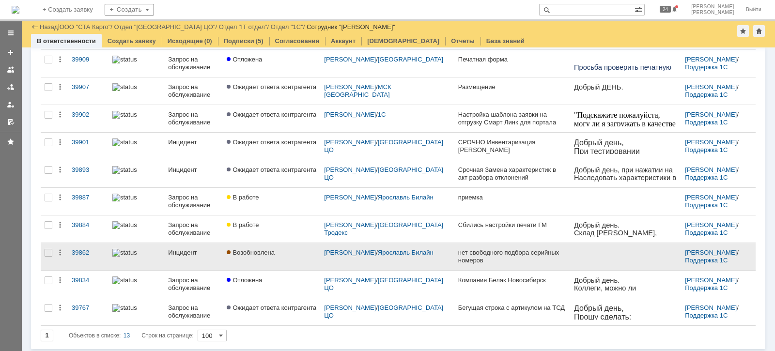
click at [283, 250] on div "Возобновлена" at bounding box center [272, 253] width 90 height 8
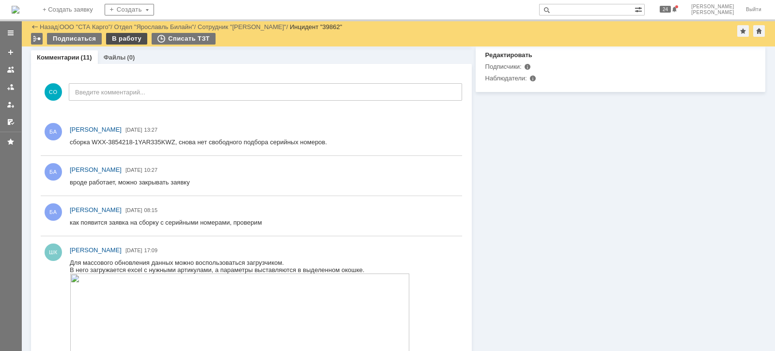
click at [123, 40] on div "В работу" at bounding box center [126, 39] width 41 height 12
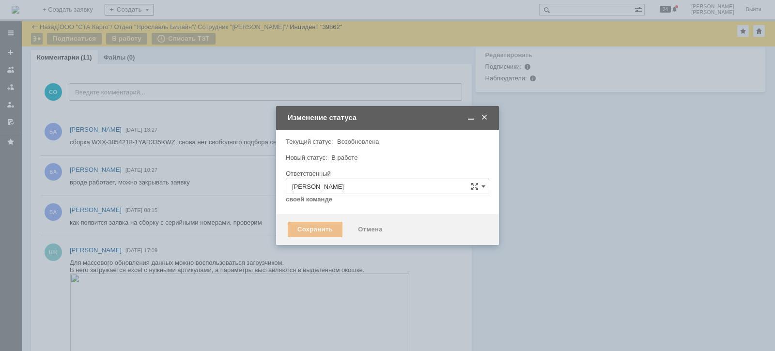
type input "Ошибка"
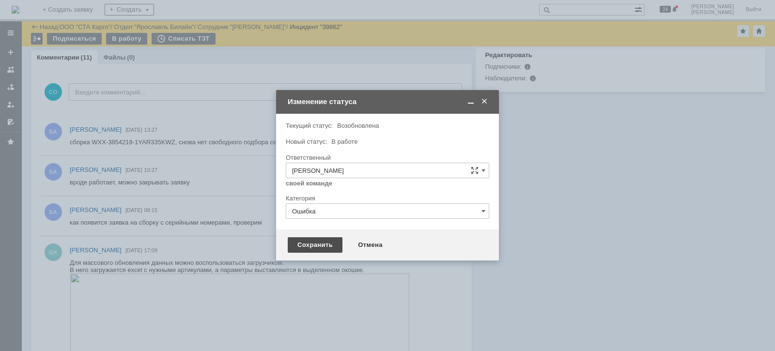
click at [322, 245] on div "Сохранить" at bounding box center [315, 244] width 55 height 15
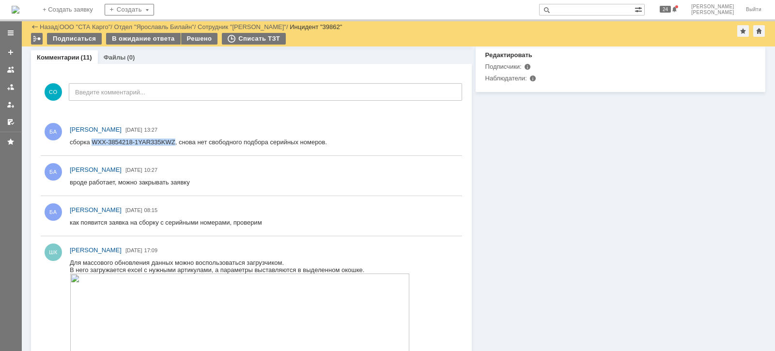
drag, startPoint x: 93, startPoint y: 141, endPoint x: 174, endPoint y: 138, distance: 80.9
click at [174, 139] on div "сборка WXX-3854218-1YAR335KWZ, снова нет свободного подбора серийных номеров." at bounding box center [198, 142] width 257 height 7
copy div "WXX-3854218-1YAR335KWZ"
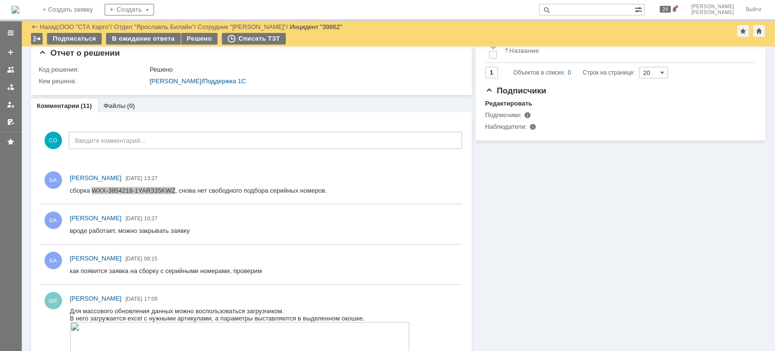
scroll to position [182, 0]
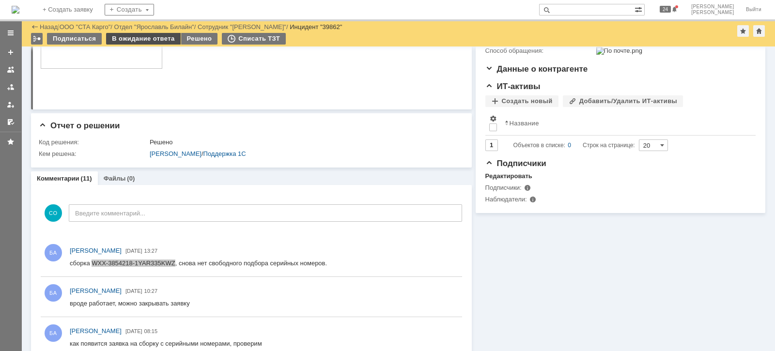
click at [139, 37] on div "В ожидание ответа" at bounding box center [143, 39] width 74 height 12
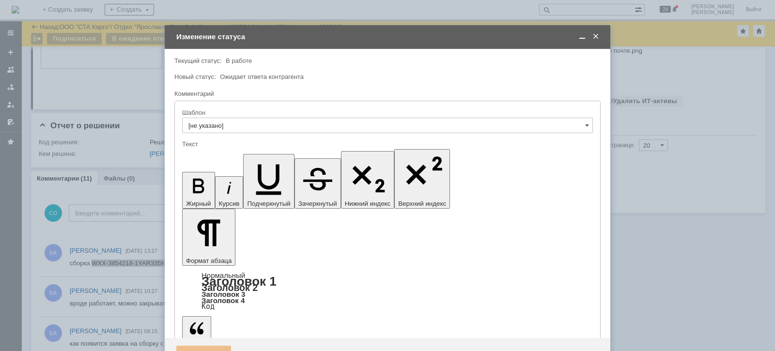
scroll to position [0, 0]
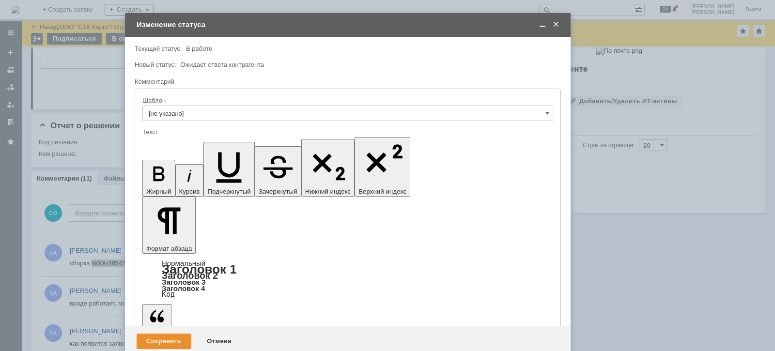
drag, startPoint x: 465, startPoint y: 30, endPoint x: 426, endPoint y: 22, distance: 39.5
click at [426, 22] on div "Изменение статуса" at bounding box center [349, 24] width 424 height 9
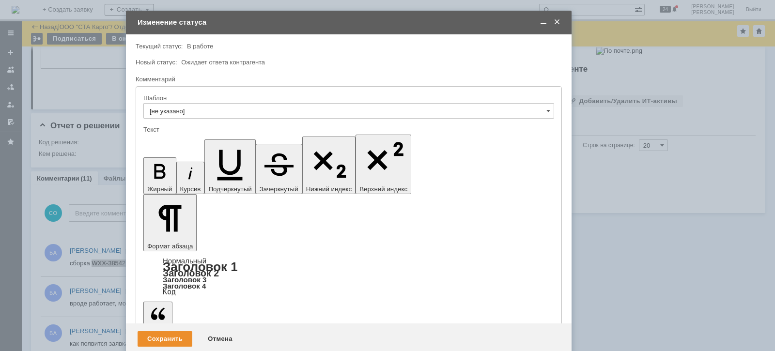
click at [157, 331] on div "Сохранить" at bounding box center [165, 338] width 55 height 15
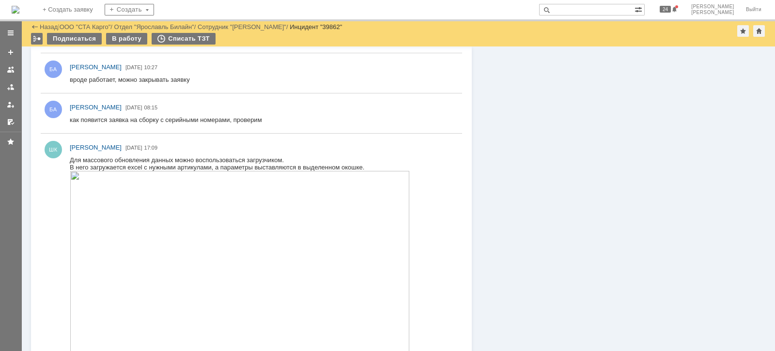
scroll to position [249, 0]
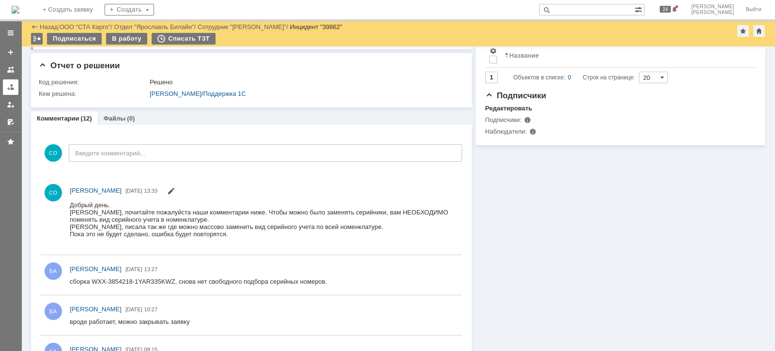
click at [11, 85] on div at bounding box center [11, 87] width 8 height 8
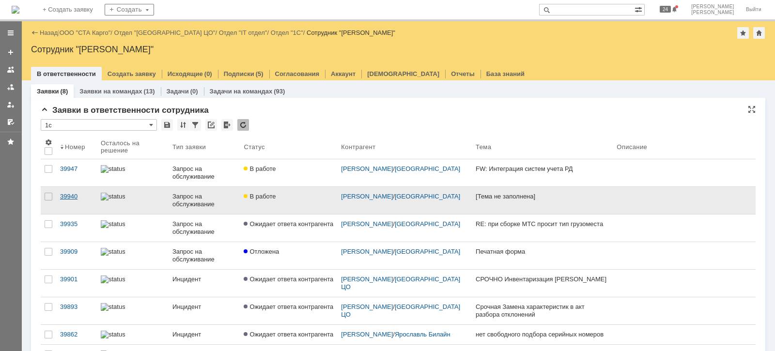
click at [68, 195] on div "39940" at bounding box center [76, 197] width 33 height 8
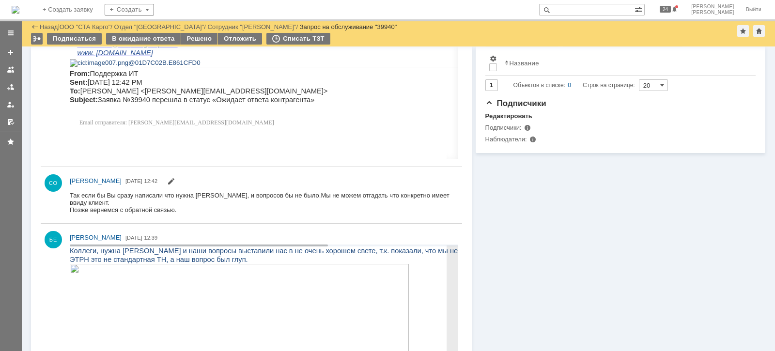
scroll to position [363, 0]
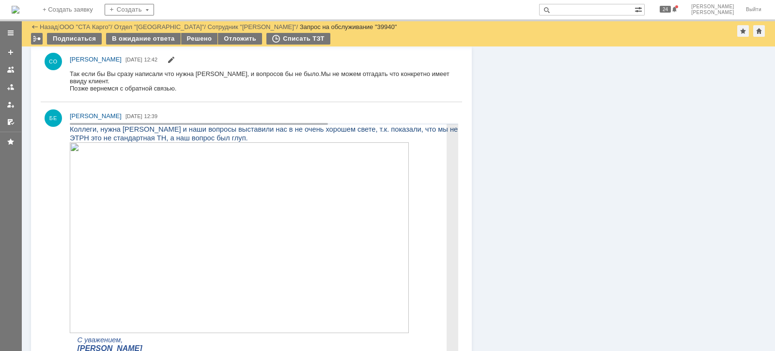
click at [244, 252] on img at bounding box center [239, 237] width 339 height 191
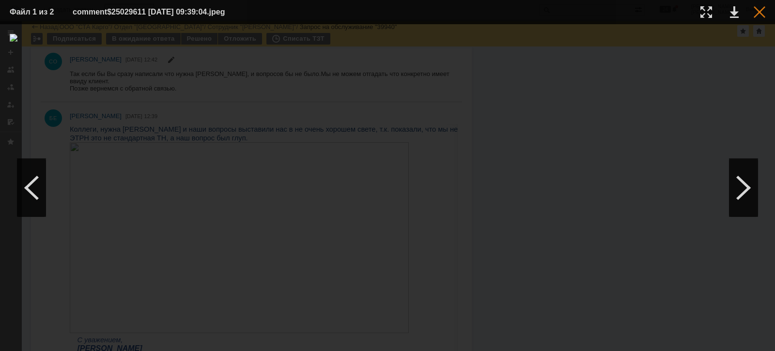
click at [762, 12] on div at bounding box center [760, 12] width 12 height 12
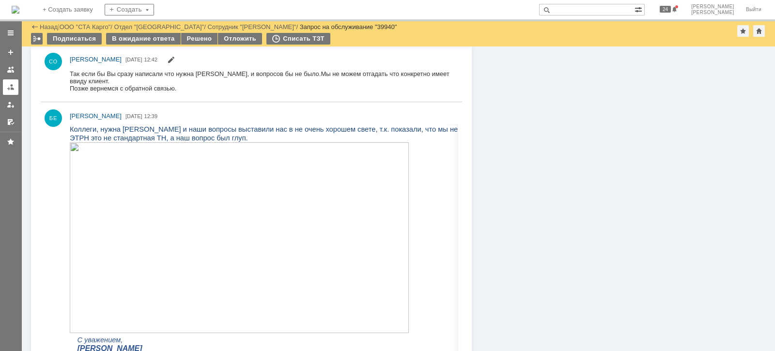
click at [8, 89] on div at bounding box center [11, 87] width 8 height 8
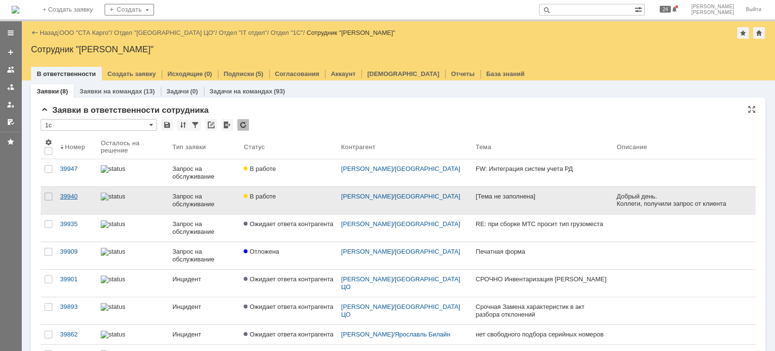
click at [73, 194] on div "39940" at bounding box center [76, 197] width 33 height 8
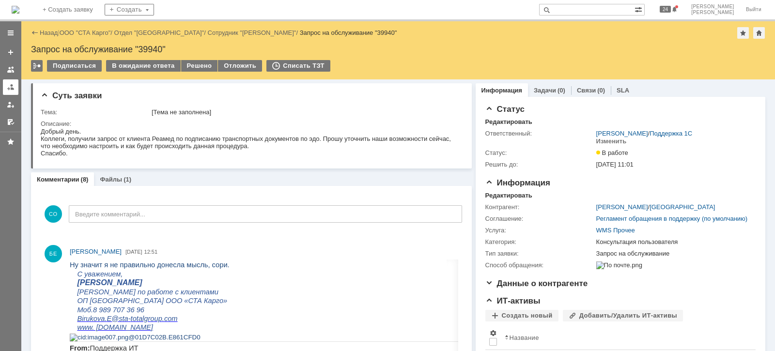
click at [12, 85] on div at bounding box center [11, 87] width 8 height 8
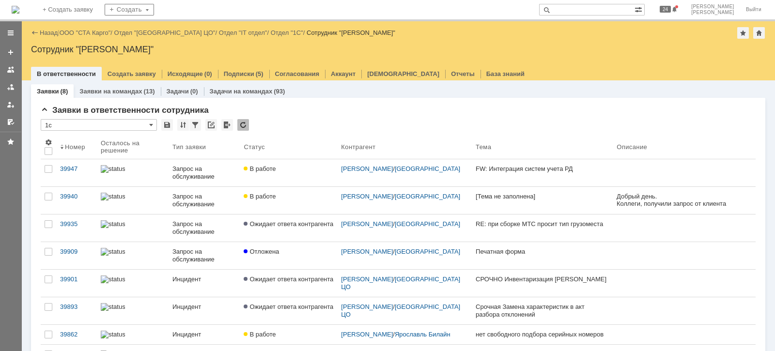
click at [97, 32] on link "ООО "СТА Карго"" at bounding box center [85, 32] width 51 height 7
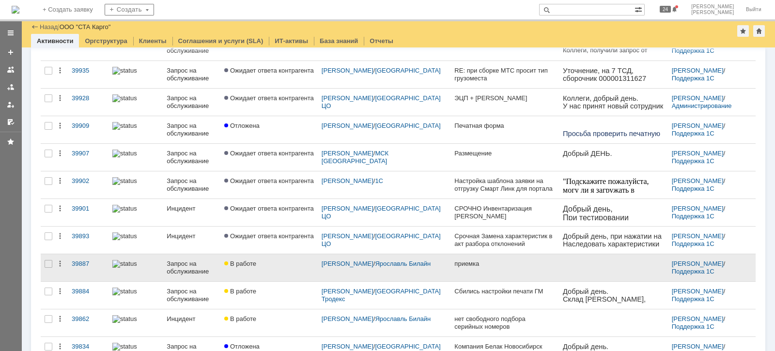
scroll to position [182, 0]
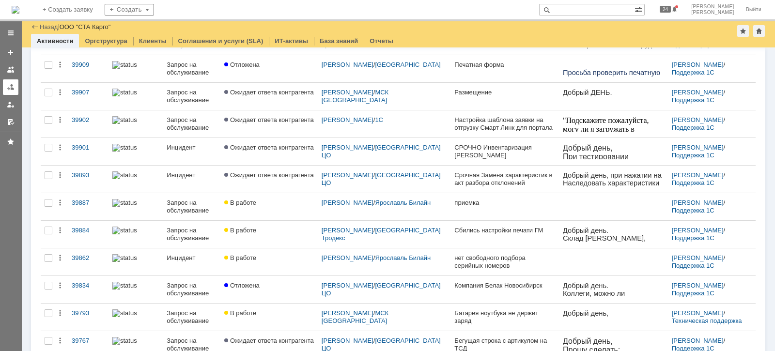
click at [8, 89] on div at bounding box center [11, 87] width 8 height 8
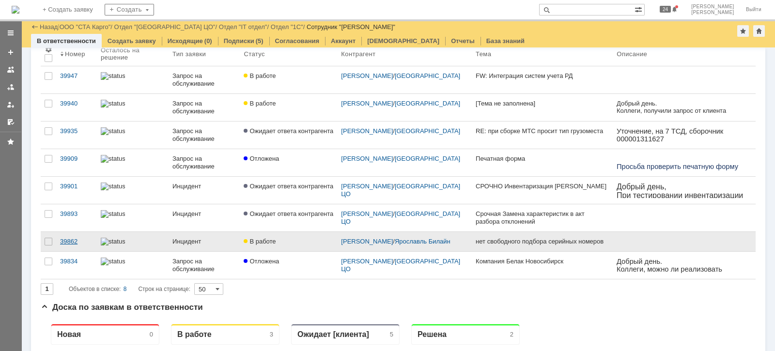
click at [67, 242] on div "39862" at bounding box center [76, 242] width 33 height 8
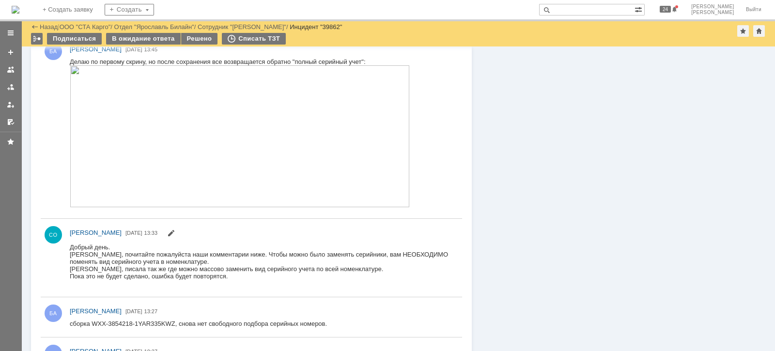
click at [242, 161] on img at bounding box center [240, 136] width 340 height 142
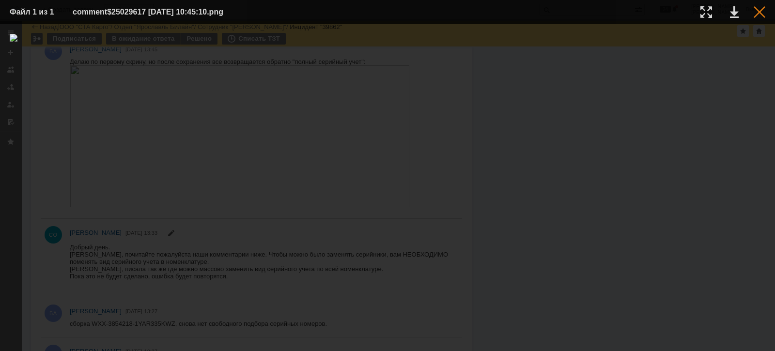
click at [763, 11] on div at bounding box center [760, 12] width 12 height 12
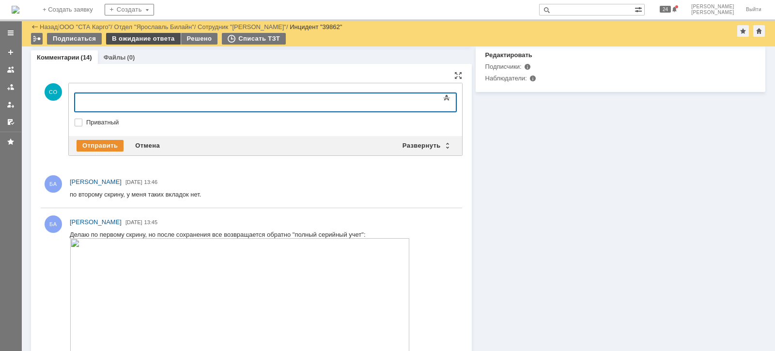
click at [168, 39] on div "В ожидание ответа" at bounding box center [143, 39] width 74 height 12
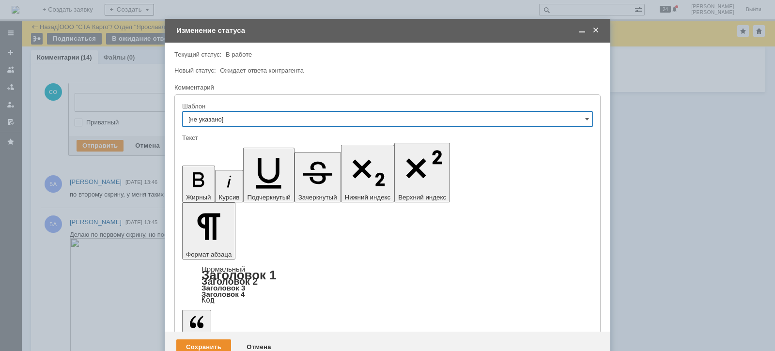
drag, startPoint x: 330, startPoint y: 2671, endPoint x: 183, endPoint y: 2673, distance: 147.2
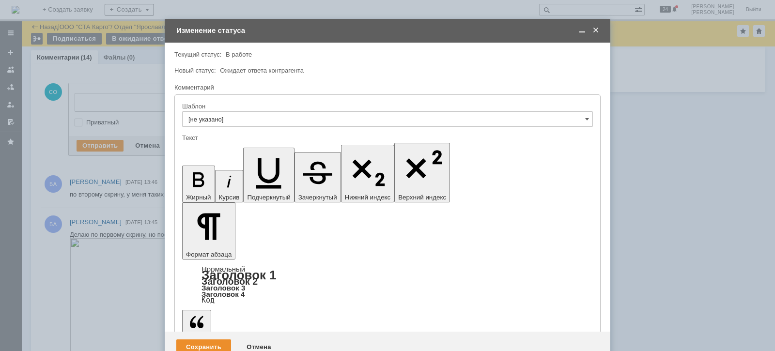
drag, startPoint x: 469, startPoint y: 2677, endPoint x: 476, endPoint y: 2677, distance: 6.3
drag, startPoint x: 353, startPoint y: 2670, endPoint x: 470, endPoint y: 2667, distance: 117.2
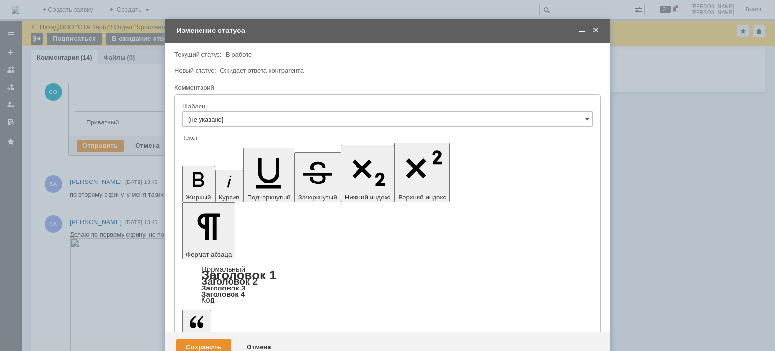
click at [216, 339] on div "Сохранить" at bounding box center [203, 346] width 55 height 15
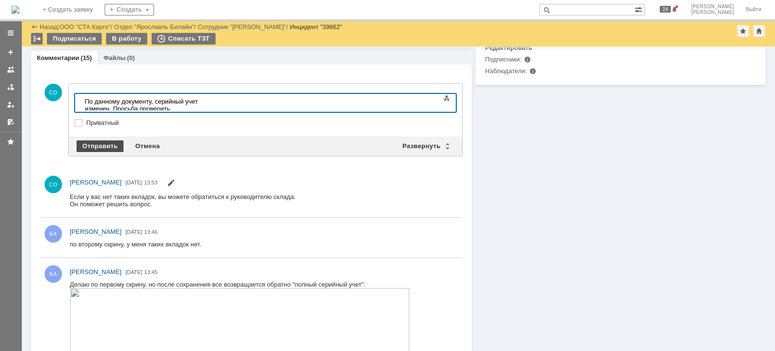
click at [114, 143] on div "Отправить" at bounding box center [100, 146] width 47 height 12
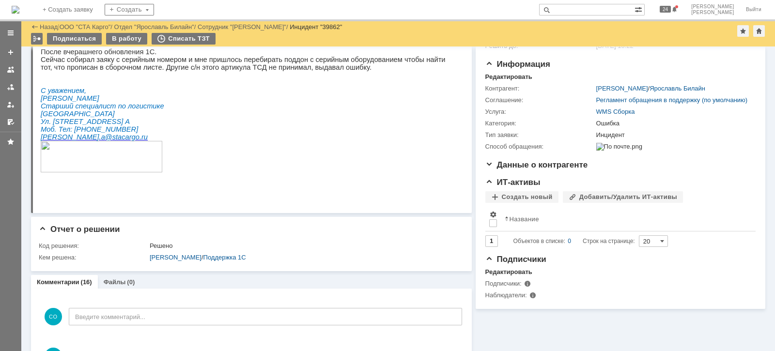
scroll to position [310, 0]
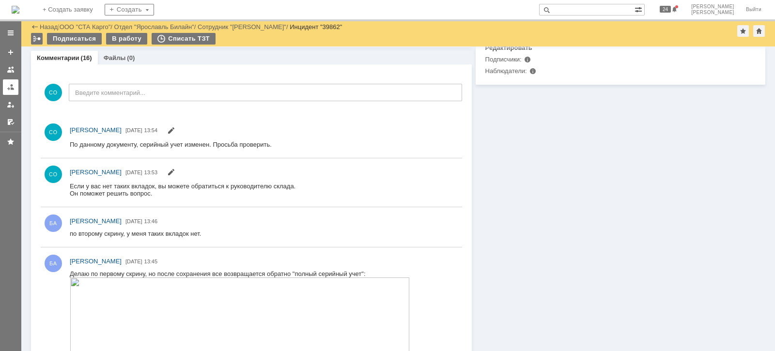
click at [15, 85] on link at bounding box center [10, 86] width 15 height 15
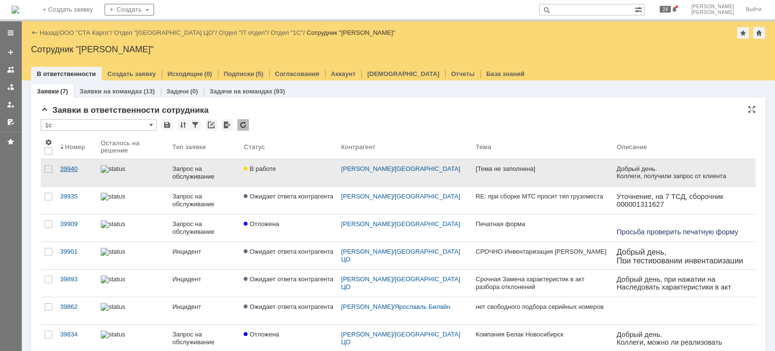
click at [68, 168] on div "39940" at bounding box center [76, 169] width 33 height 8
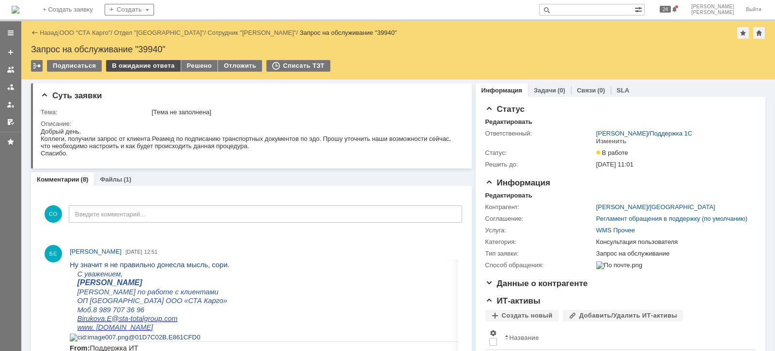
click at [163, 64] on div "В ожидание ответа" at bounding box center [143, 66] width 74 height 12
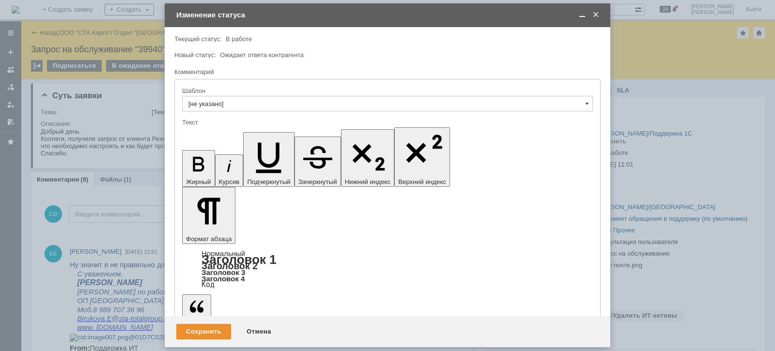
scroll to position [1, 0]
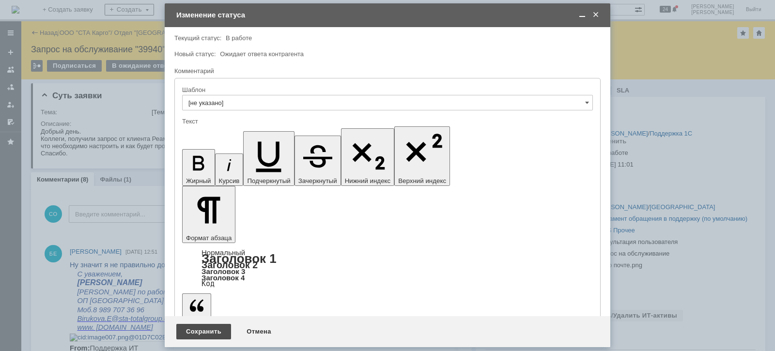
click at [203, 328] on div "Сохранить" at bounding box center [203, 331] width 55 height 15
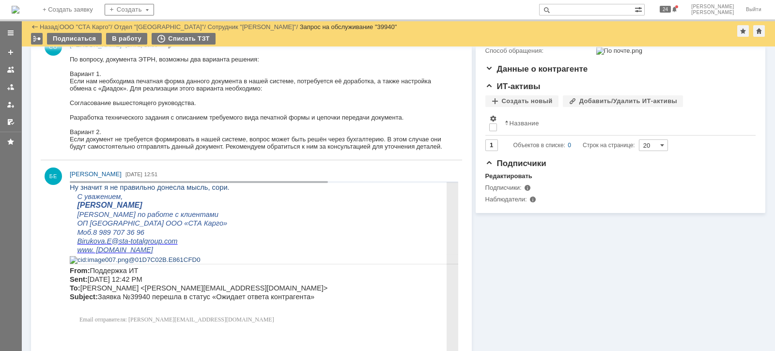
scroll to position [121, 0]
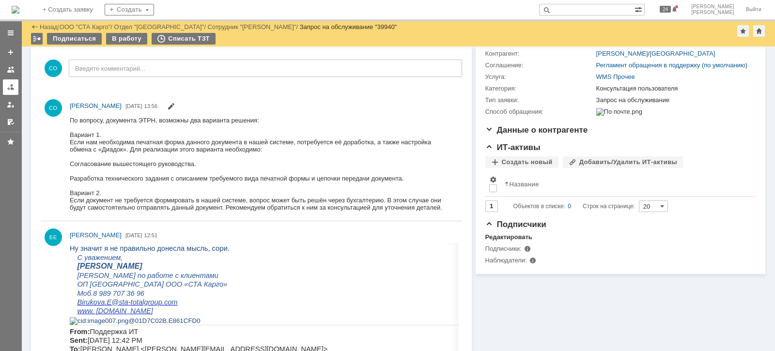
click at [5, 86] on link at bounding box center [10, 86] width 15 height 15
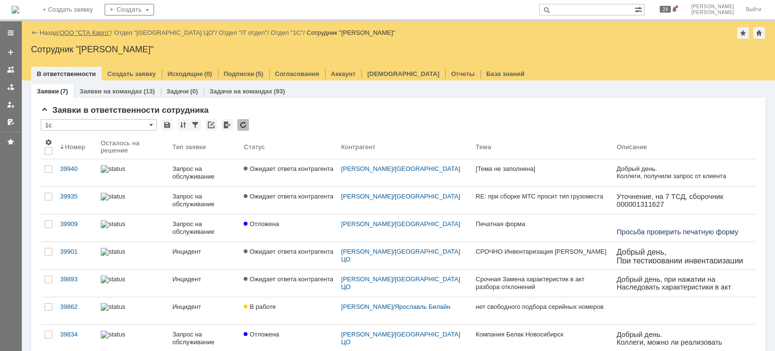
click at [84, 31] on link "ООО "СТА Карго"" at bounding box center [85, 32] width 51 height 7
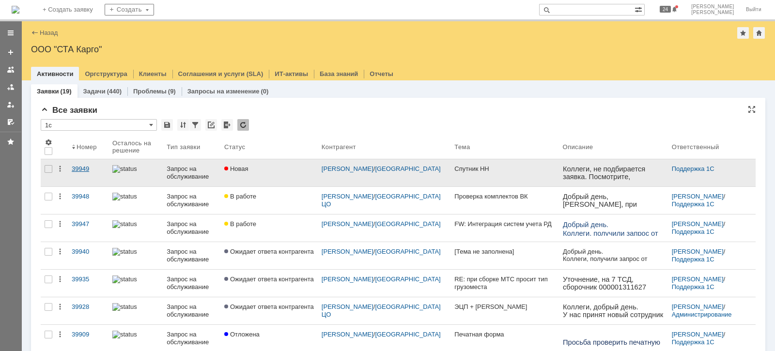
click at [81, 165] on div "39949" at bounding box center [88, 169] width 33 height 8
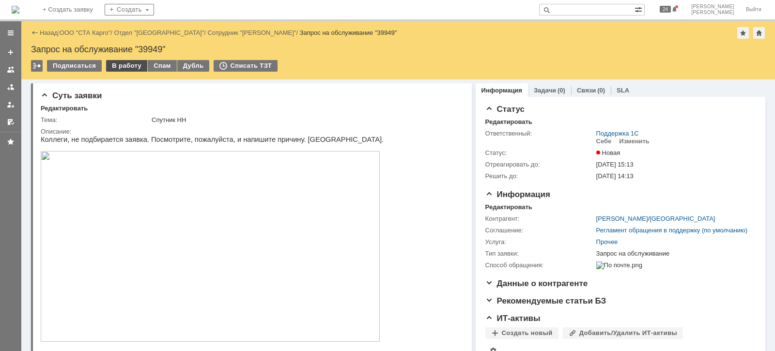
click at [114, 62] on div "В работу" at bounding box center [126, 66] width 41 height 12
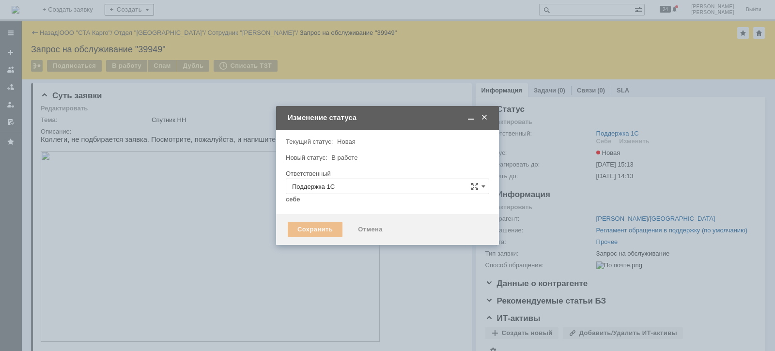
type input "[PERSON_NAME]"
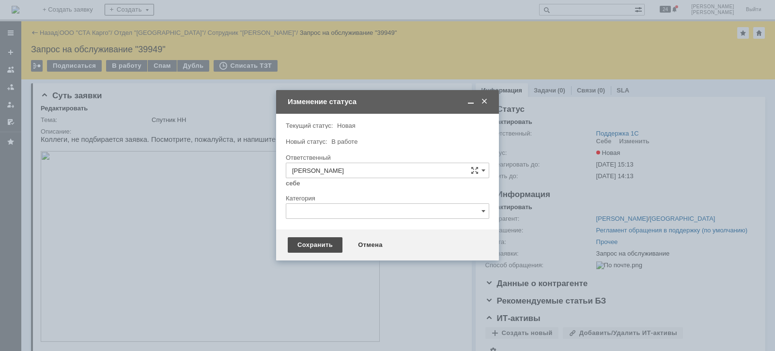
click at [304, 243] on div "Сохранить" at bounding box center [315, 244] width 55 height 15
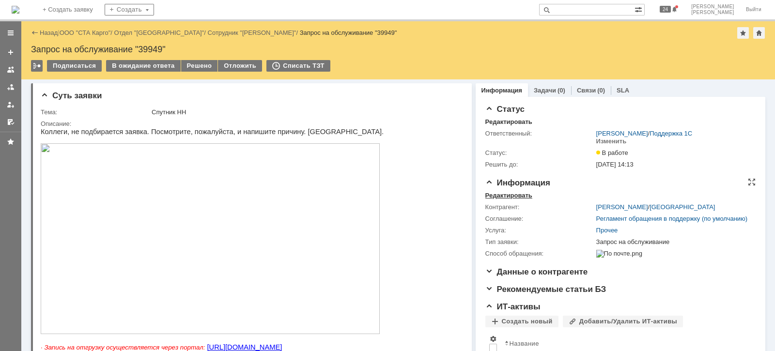
click at [519, 196] on div "Редактировать" at bounding box center [508, 196] width 47 height 8
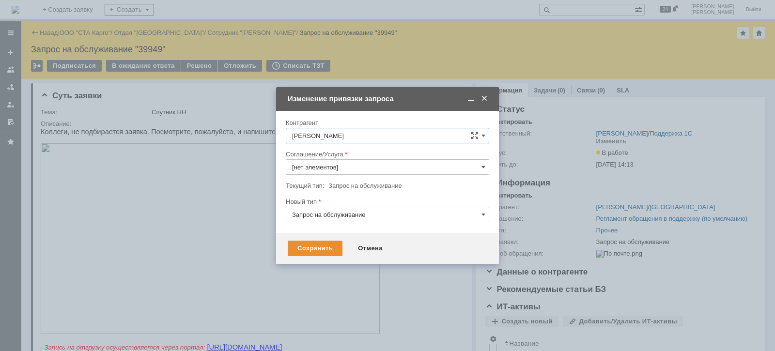
type input "Прочее"
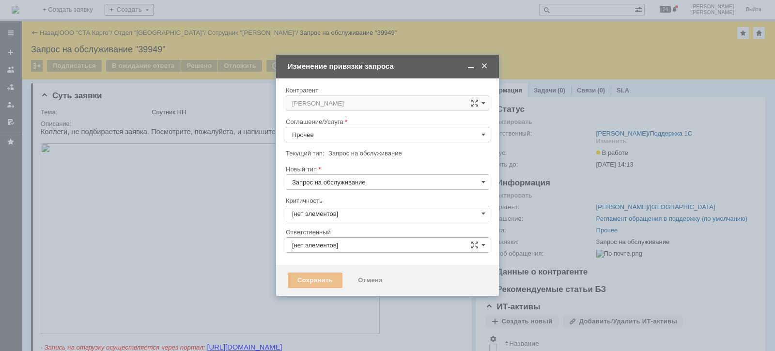
type input "3. Низкая"
type input "[PERSON_NAME]"
type input "[не указано]"
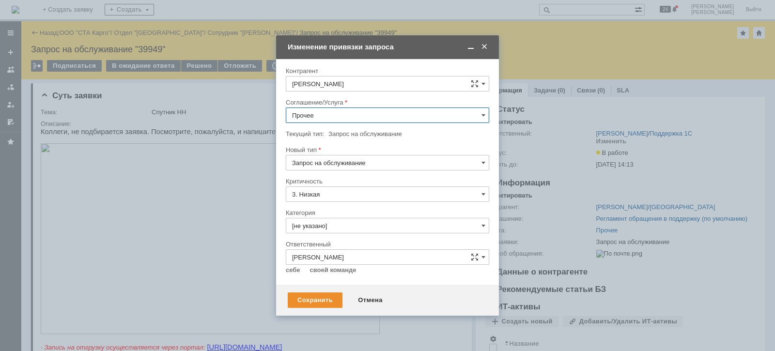
click at [315, 112] on input "Прочее" at bounding box center [387, 115] width 203 height 15
click at [348, 183] on div "WMS Сборка" at bounding box center [387, 190] width 202 height 15
type input "WMS Сборка"
click at [350, 227] on input "[не указано]" at bounding box center [387, 225] width 203 height 15
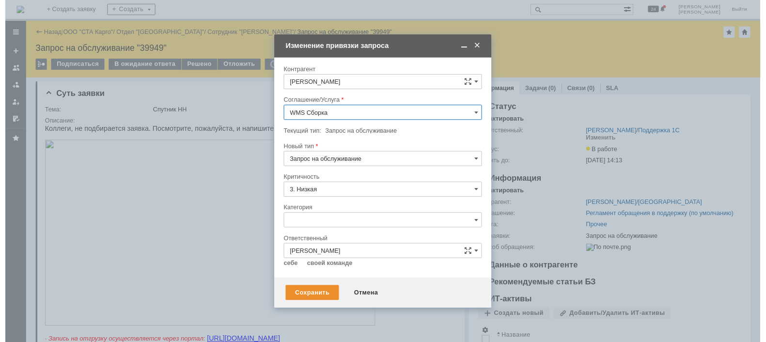
scroll to position [22, 0]
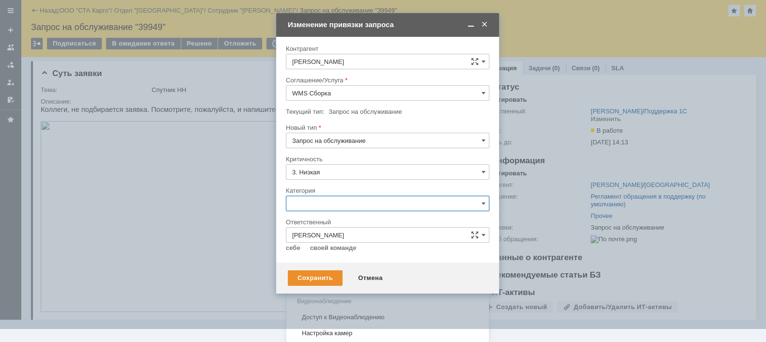
click at [363, 265] on span "Консультация пользователя" at bounding box center [387, 269] width 191 height 8
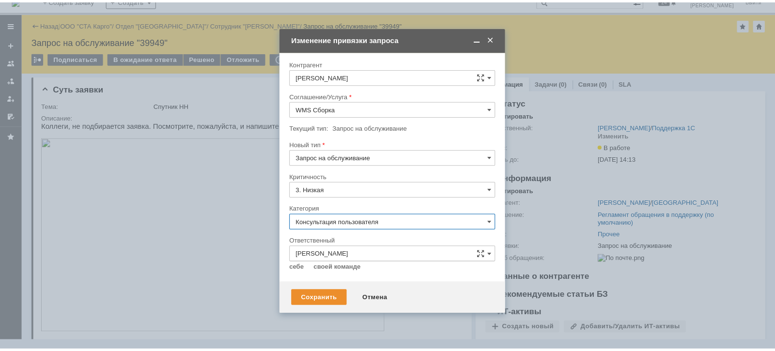
scroll to position [0, 0]
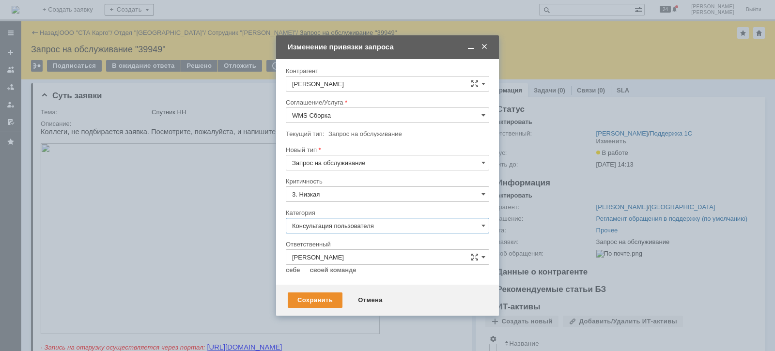
type input "Консультация пользователя"
click at [304, 295] on div "Сохранить" at bounding box center [315, 300] width 55 height 15
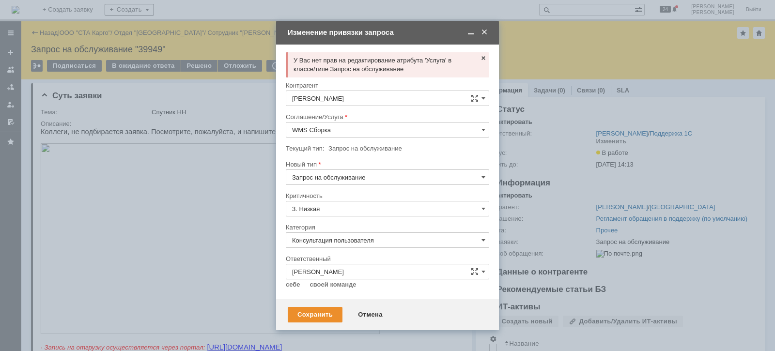
click at [486, 31] on span at bounding box center [484, 32] width 10 height 9
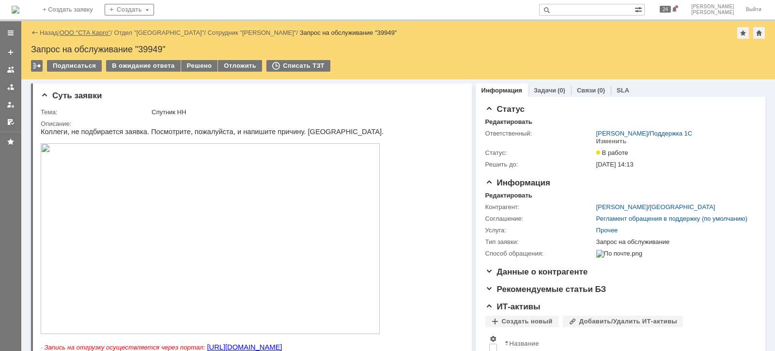
click at [92, 29] on link "ООО "СТА Карго"" at bounding box center [85, 32] width 51 height 7
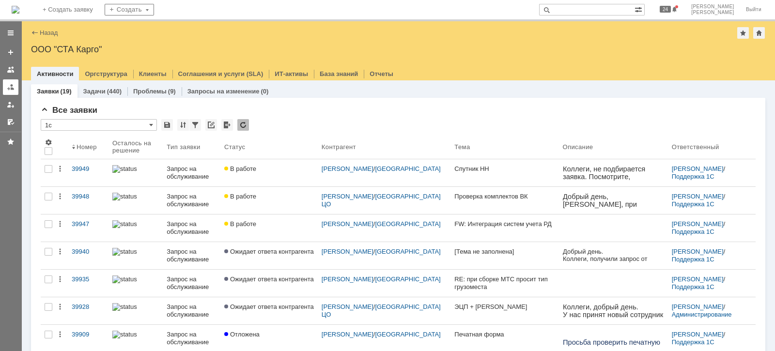
click at [15, 87] on link at bounding box center [10, 86] width 15 height 15
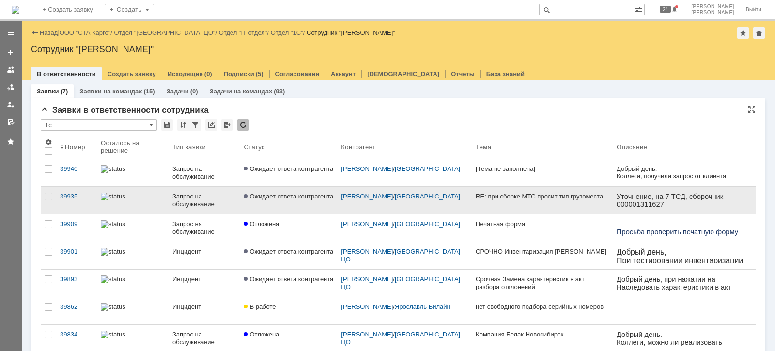
click at [70, 194] on div "39935" at bounding box center [76, 197] width 33 height 8
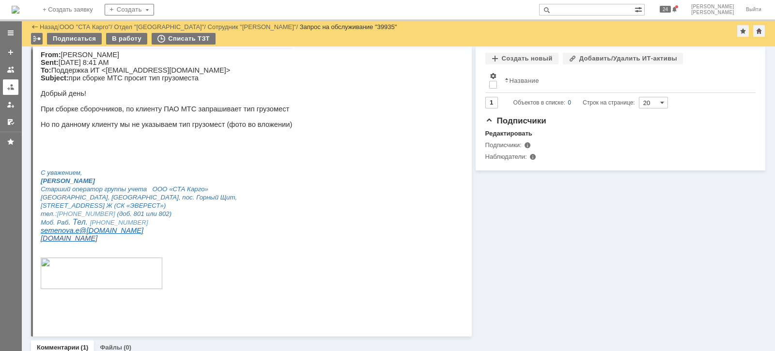
click at [9, 90] on div at bounding box center [11, 87] width 8 height 8
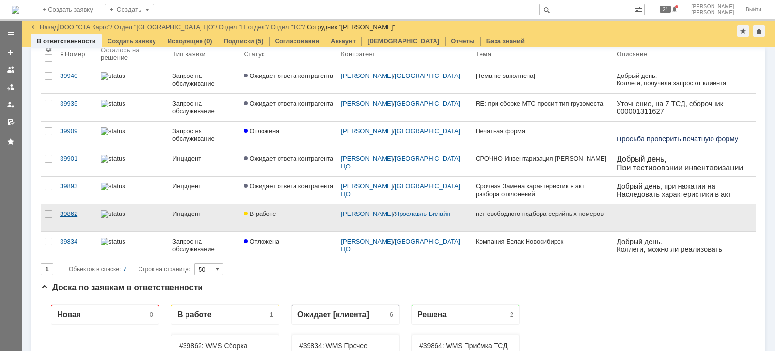
click at [80, 211] on div "39862" at bounding box center [76, 214] width 33 height 8
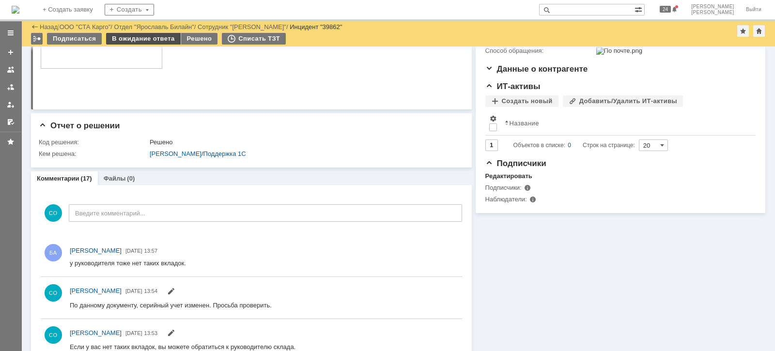
click at [169, 37] on div "В ожидание ответа" at bounding box center [143, 39] width 74 height 12
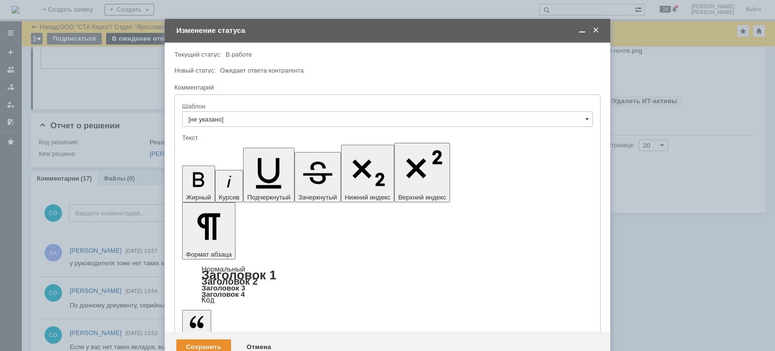
drag, startPoint x: 254, startPoint y: 2668, endPoint x: 262, endPoint y: 2677, distance: 12.0
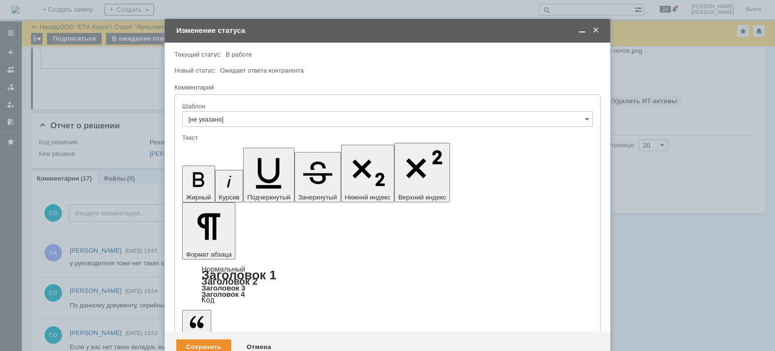
click at [201, 339] on div "Сохранить" at bounding box center [203, 346] width 55 height 15
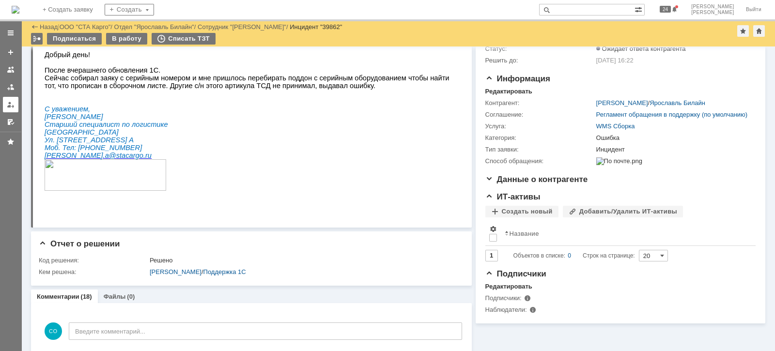
scroll to position [189, 0]
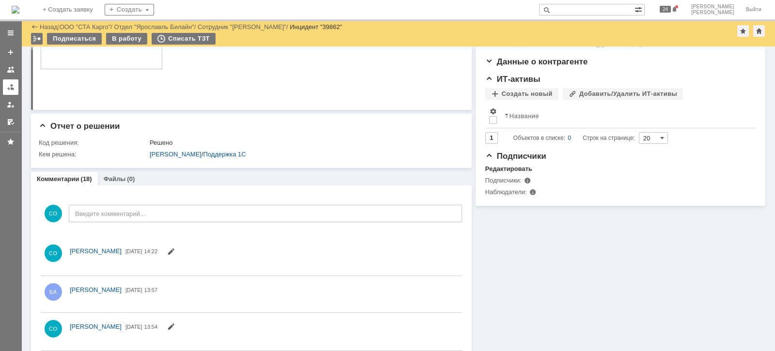
click at [7, 88] on div at bounding box center [11, 87] width 8 height 8
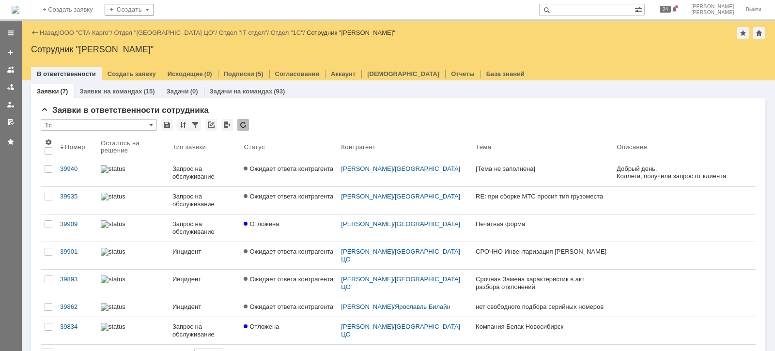
click at [92, 34] on link "ООО "СТА Карго"" at bounding box center [85, 32] width 51 height 7
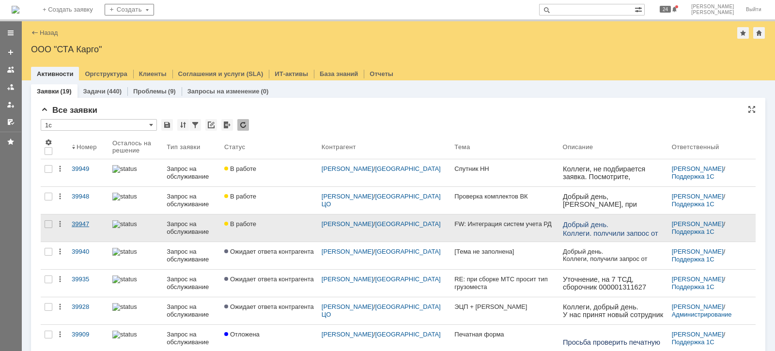
click at [80, 220] on div "39947" at bounding box center [88, 224] width 33 height 8
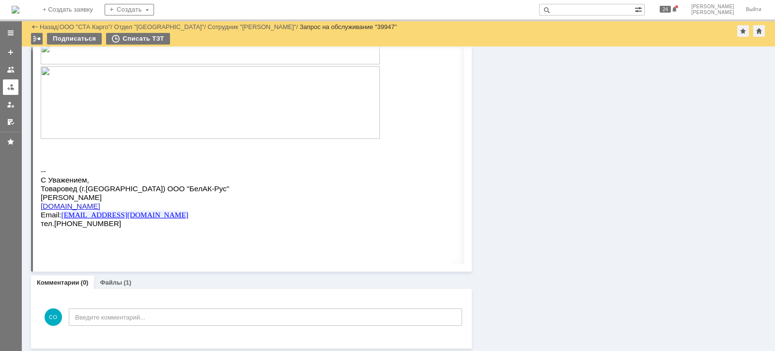
click at [9, 85] on div at bounding box center [11, 87] width 8 height 8
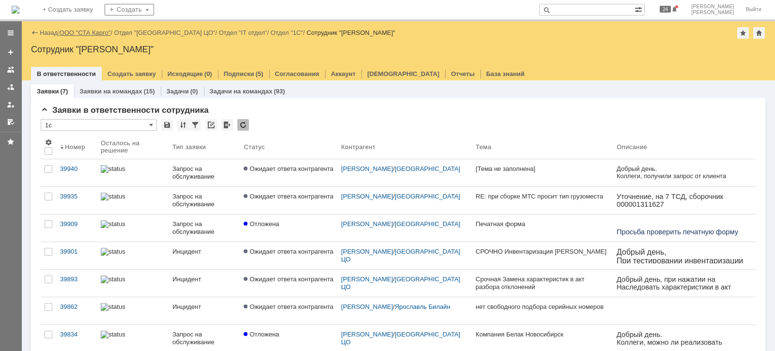
click at [68, 32] on link "ООО "СТА Карго"" at bounding box center [85, 32] width 51 height 7
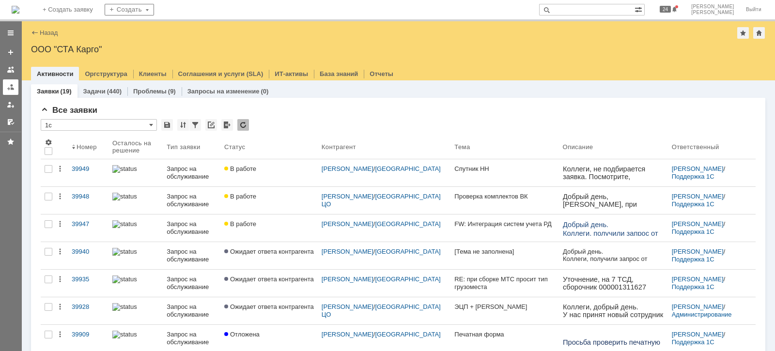
click at [12, 86] on div at bounding box center [11, 87] width 8 height 8
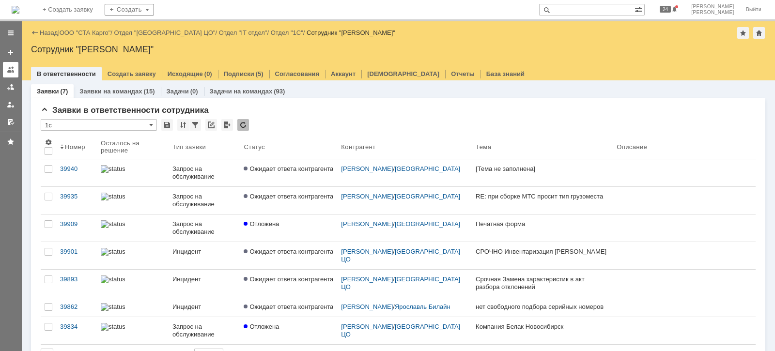
click at [12, 67] on div at bounding box center [11, 70] width 8 height 8
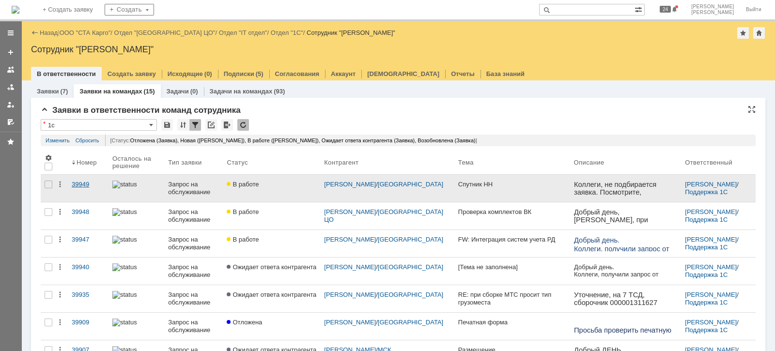
click at [97, 184] on div "39949" at bounding box center [88, 185] width 33 height 8
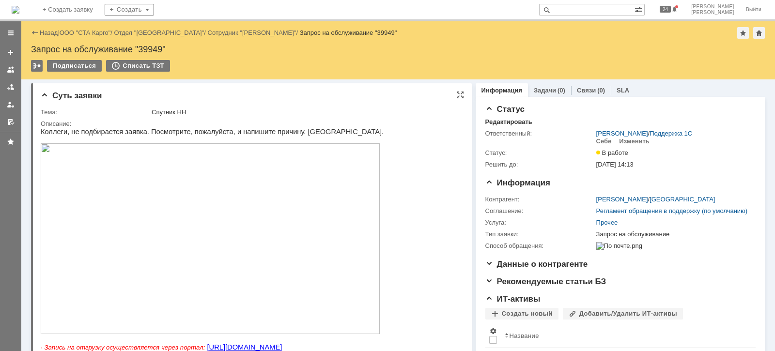
click at [277, 225] on img at bounding box center [210, 238] width 339 height 191
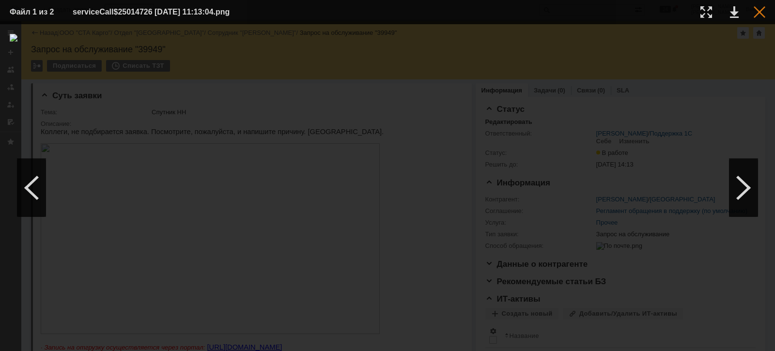
click at [759, 15] on div at bounding box center [760, 12] width 12 height 12
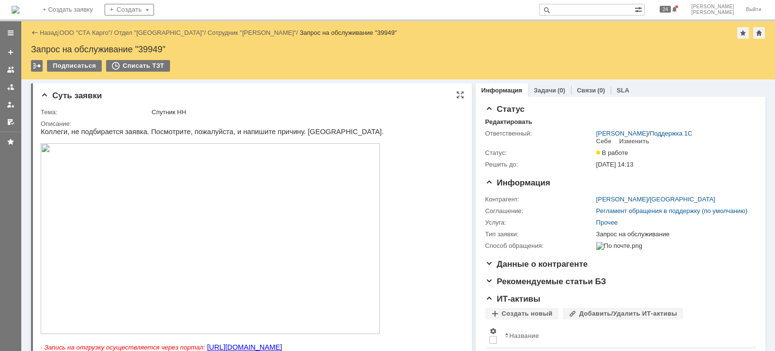
click at [138, 255] on img at bounding box center [210, 238] width 339 height 191
